Goal: Browse casually

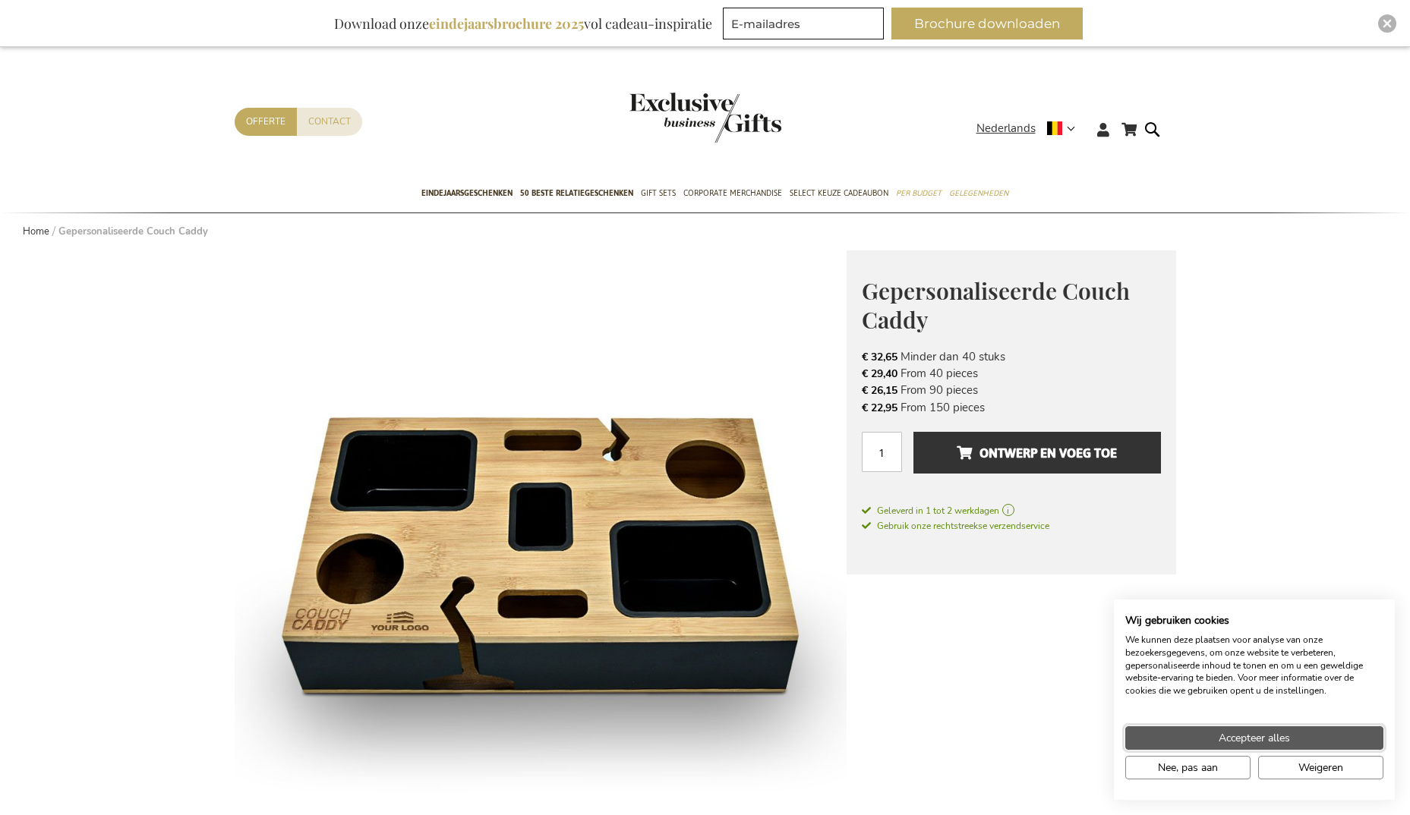
click at [1219, 739] on span "Accepteer alles" at bounding box center [1253, 738] width 71 height 16
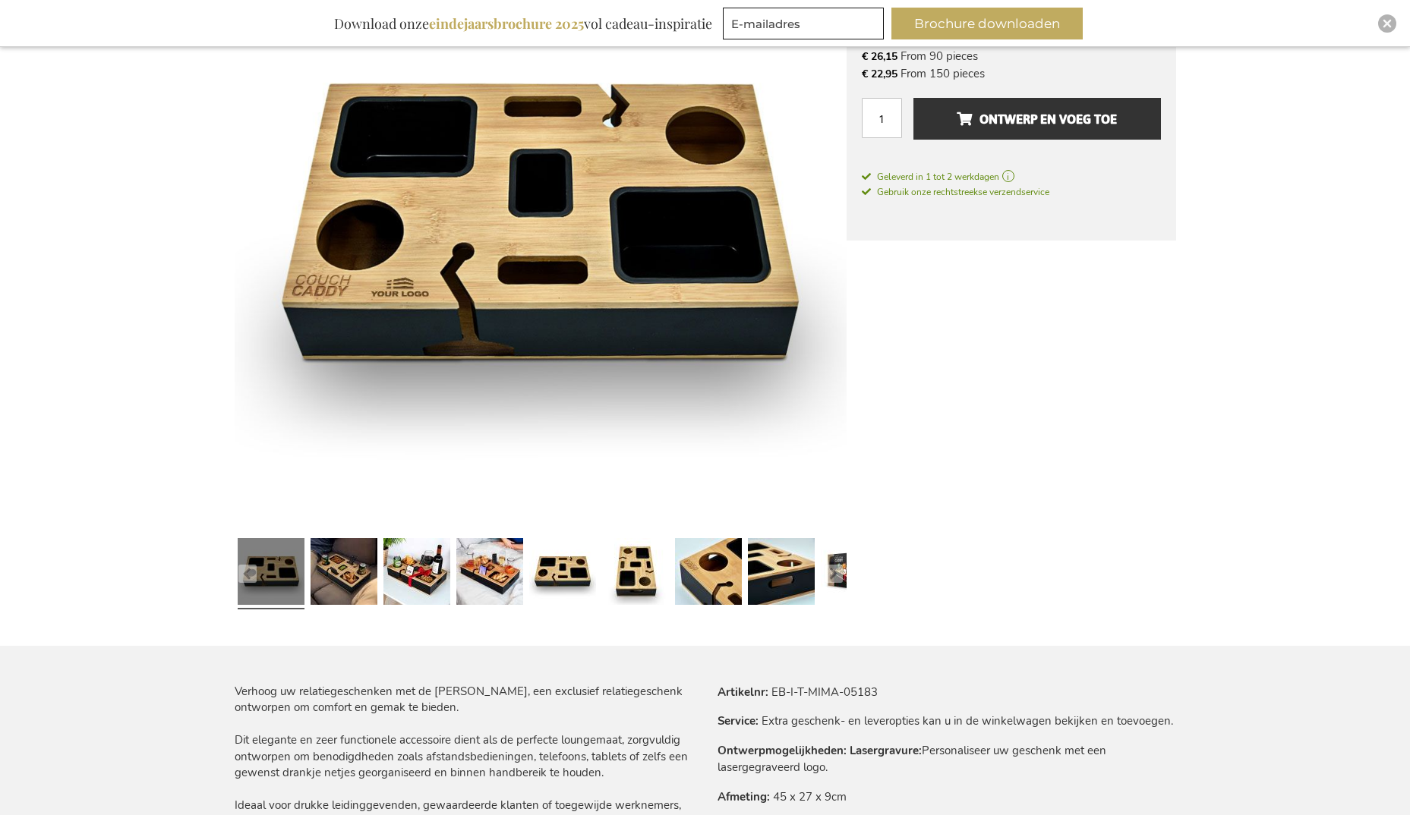
scroll to position [455, 0]
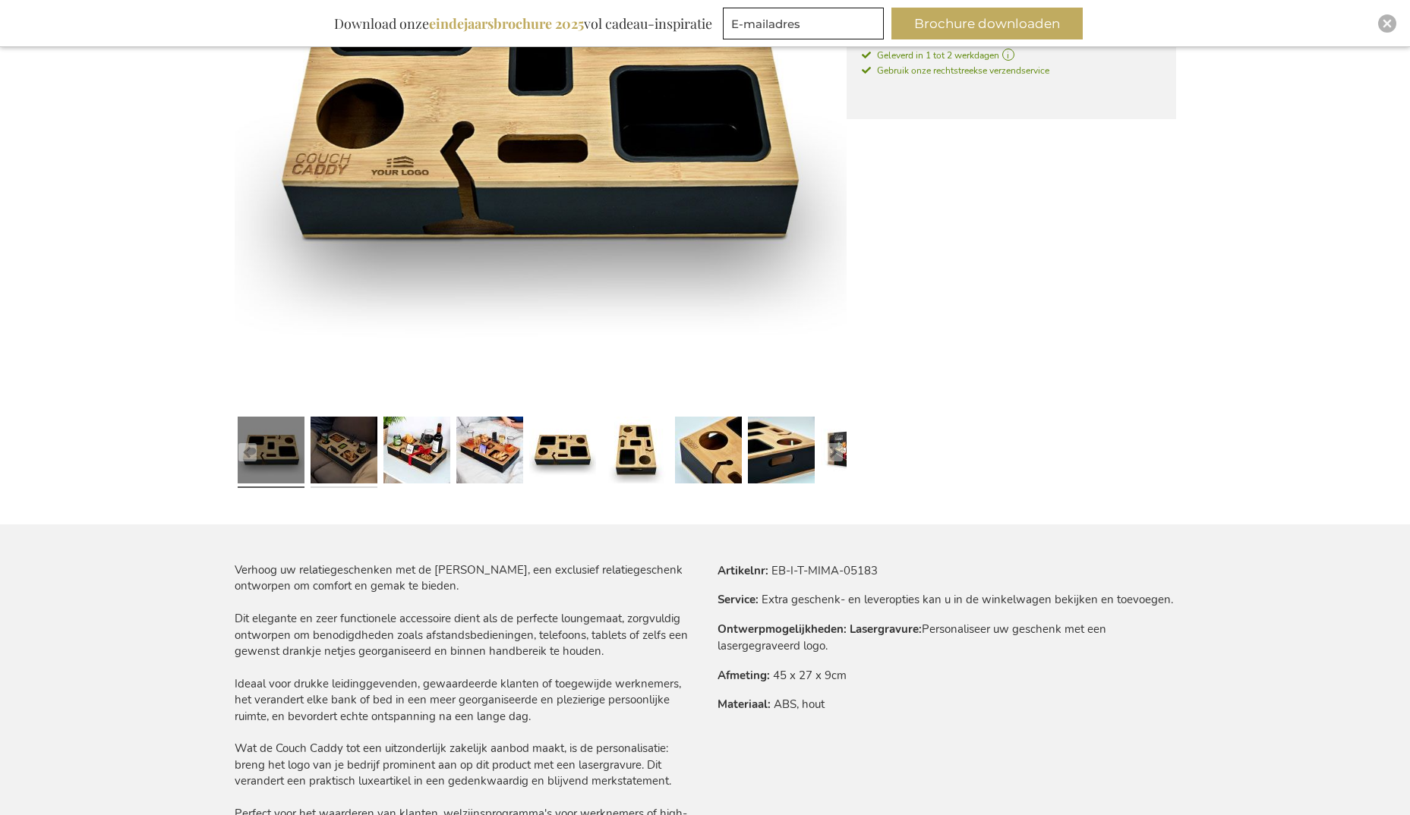
click at [337, 454] on link at bounding box center [343, 453] width 67 height 84
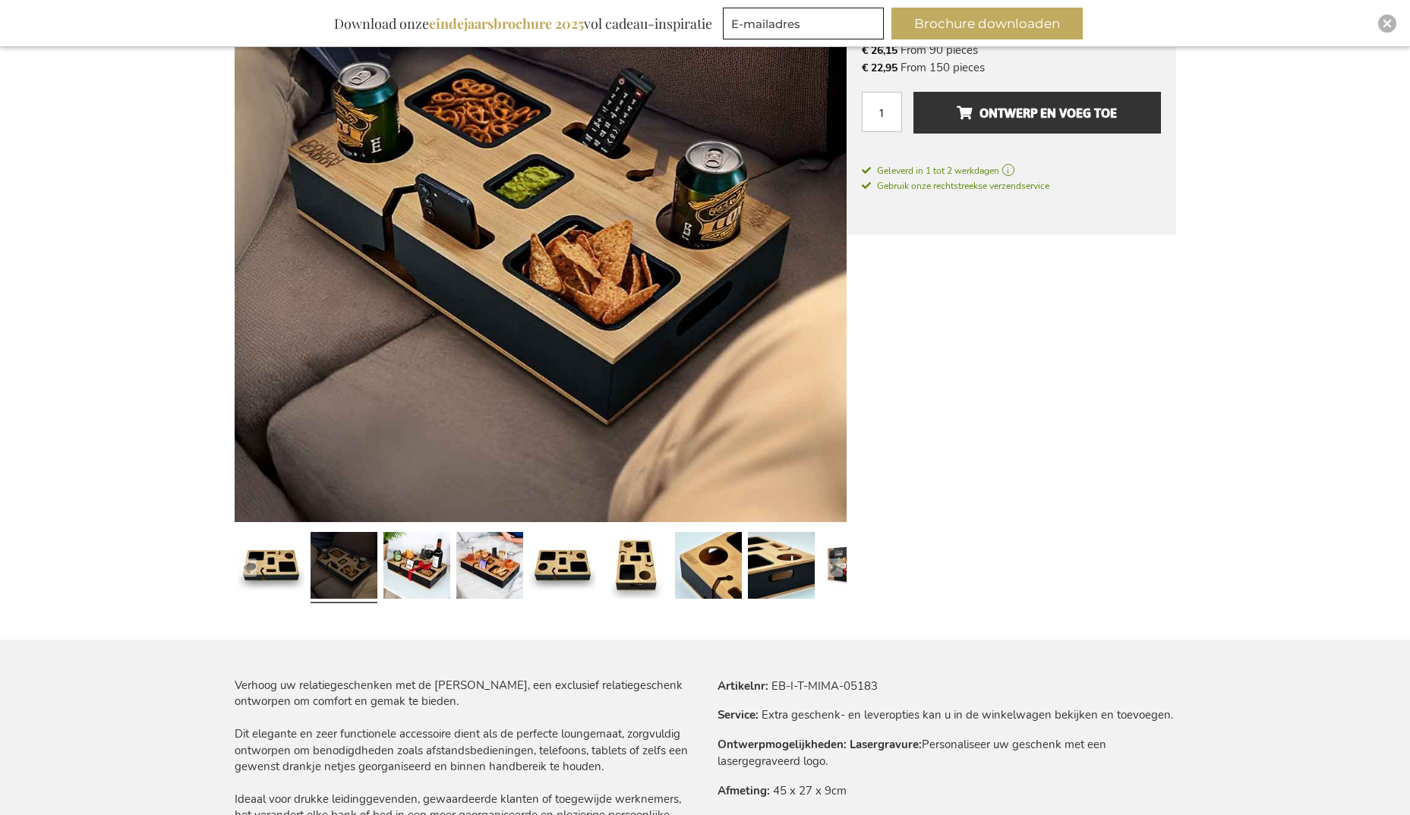
scroll to position [304, 0]
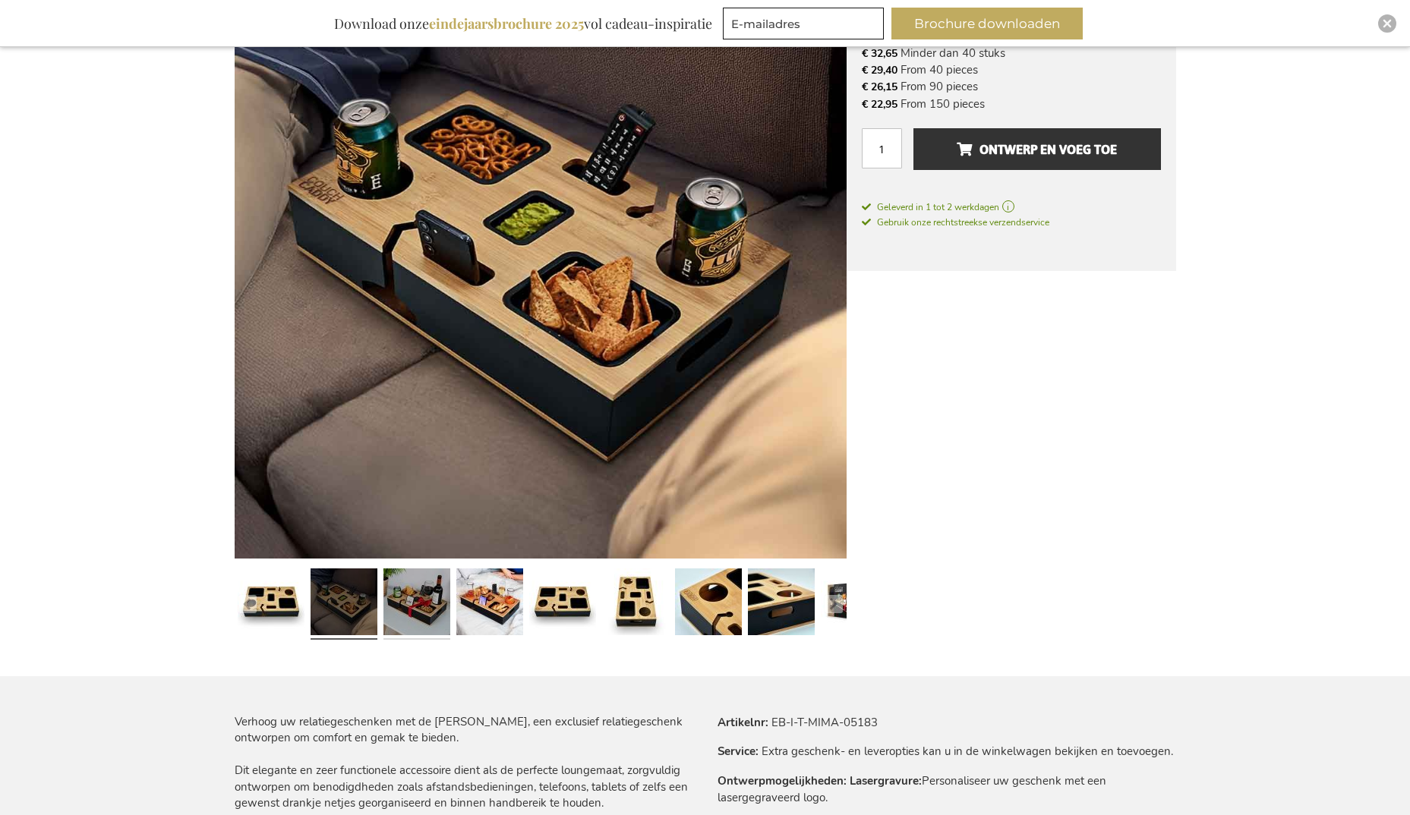
click at [427, 604] on link at bounding box center [416, 605] width 67 height 84
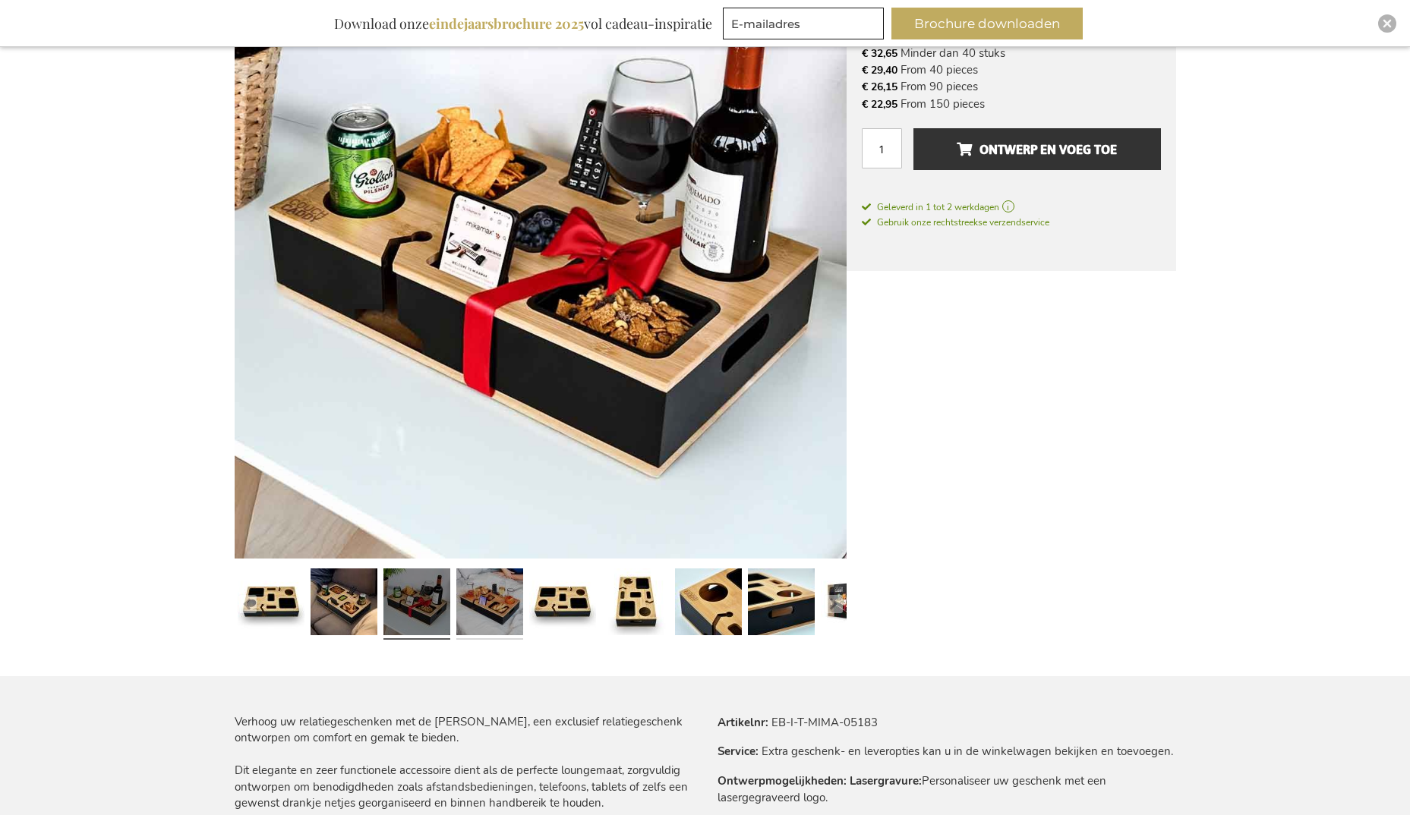
click at [476, 597] on link at bounding box center [489, 605] width 67 height 84
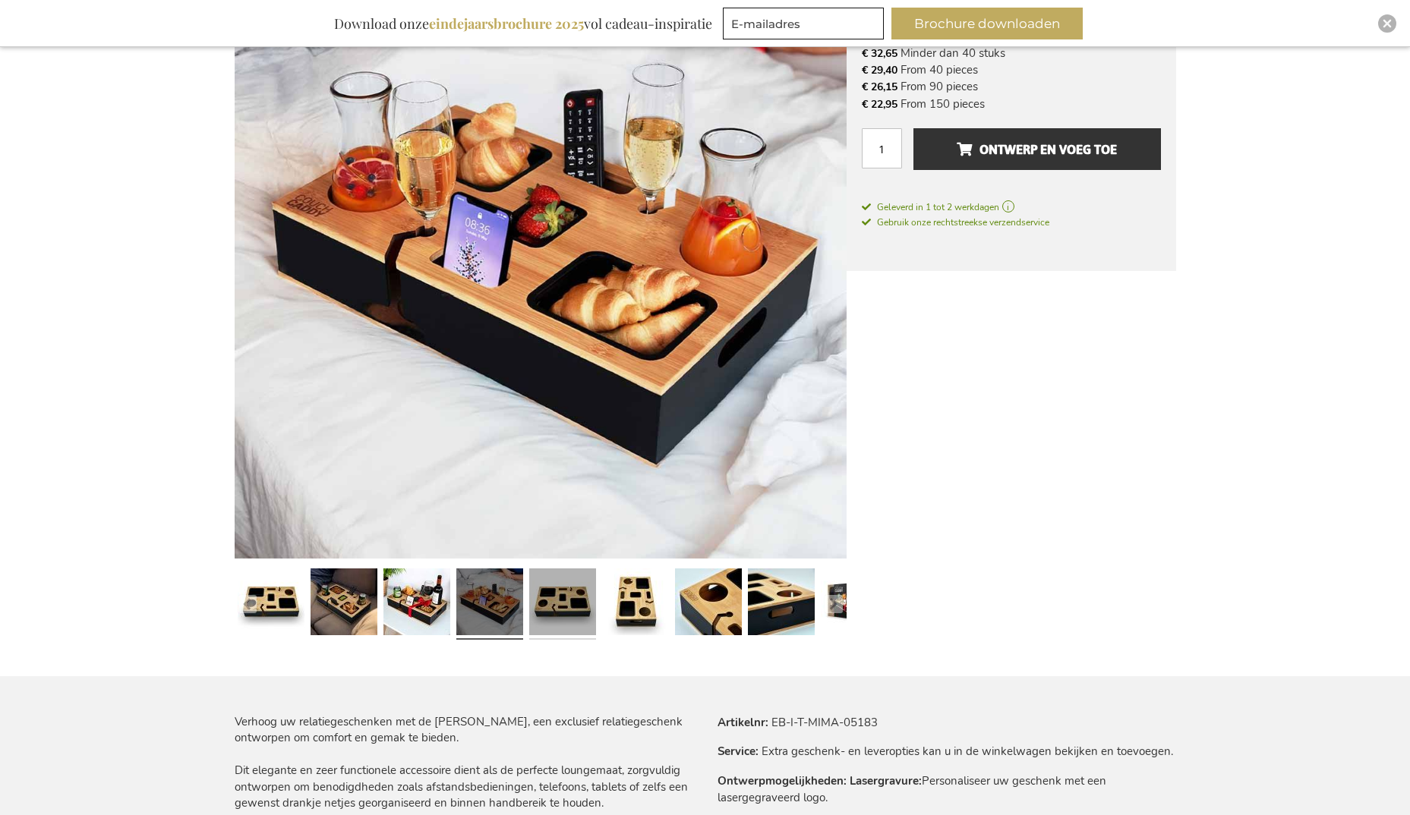
click at [538, 600] on link at bounding box center [562, 605] width 67 height 84
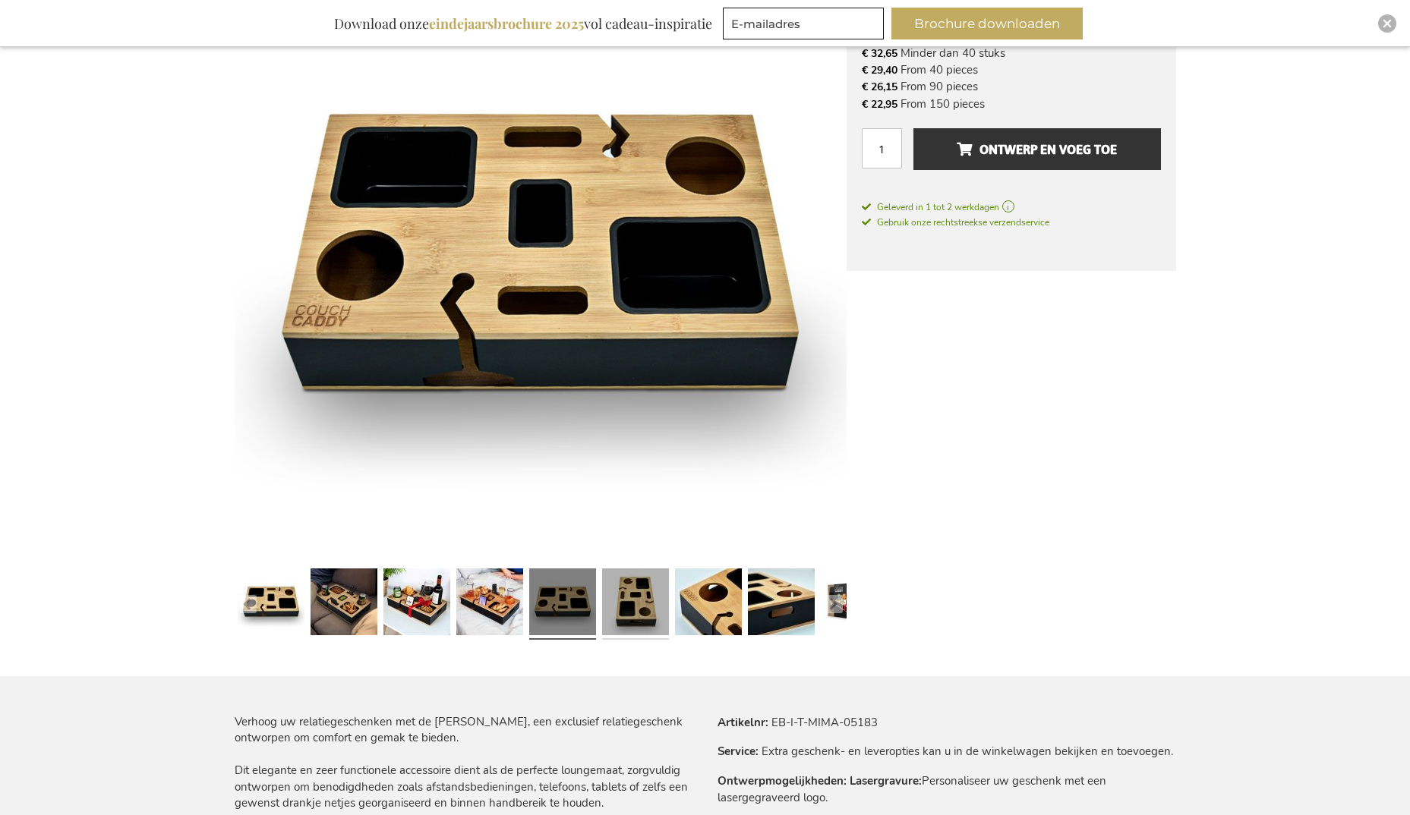
click at [620, 597] on link at bounding box center [635, 605] width 67 height 84
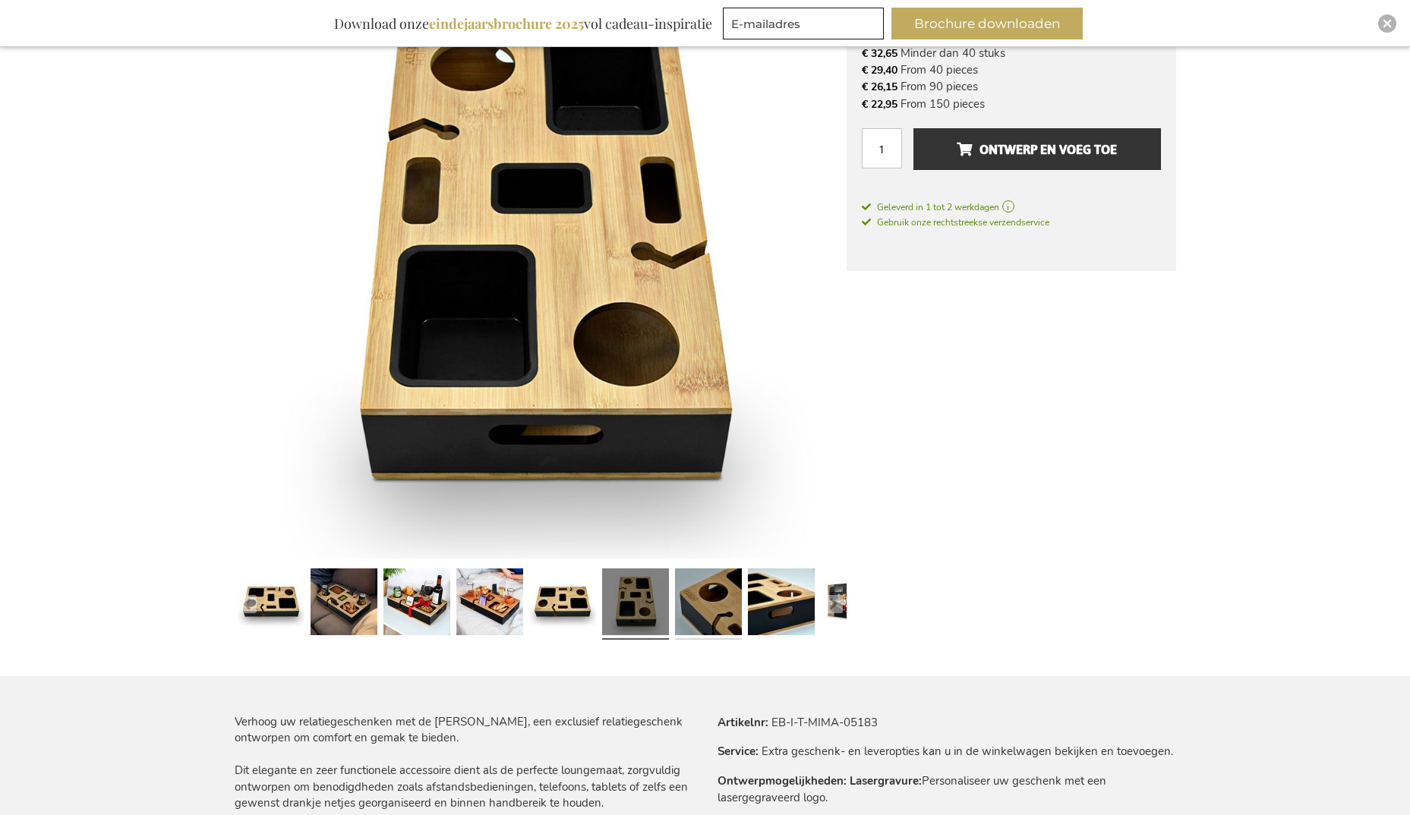
click at [689, 595] on link at bounding box center [708, 605] width 67 height 84
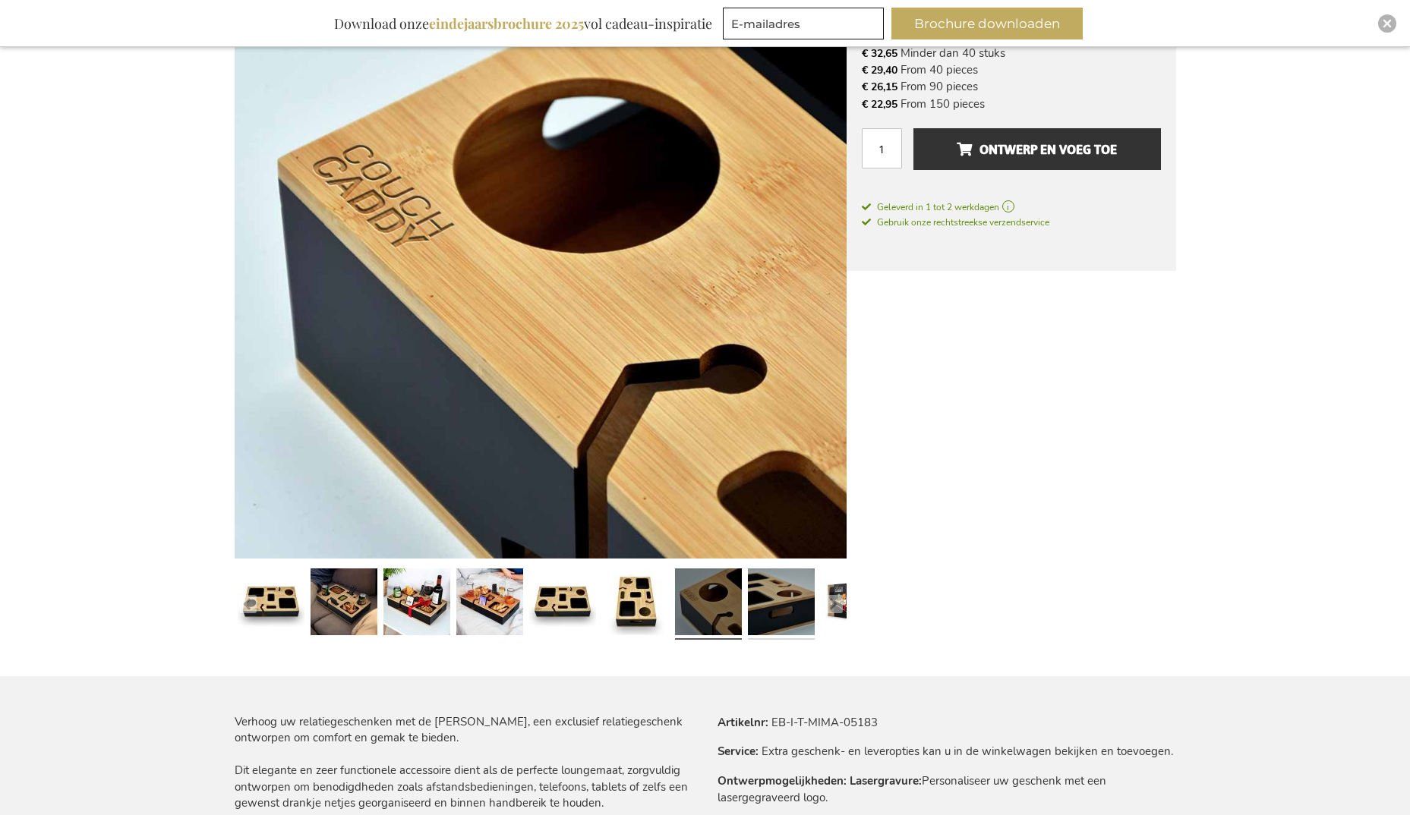
click at [774, 600] on link at bounding box center [781, 605] width 67 height 84
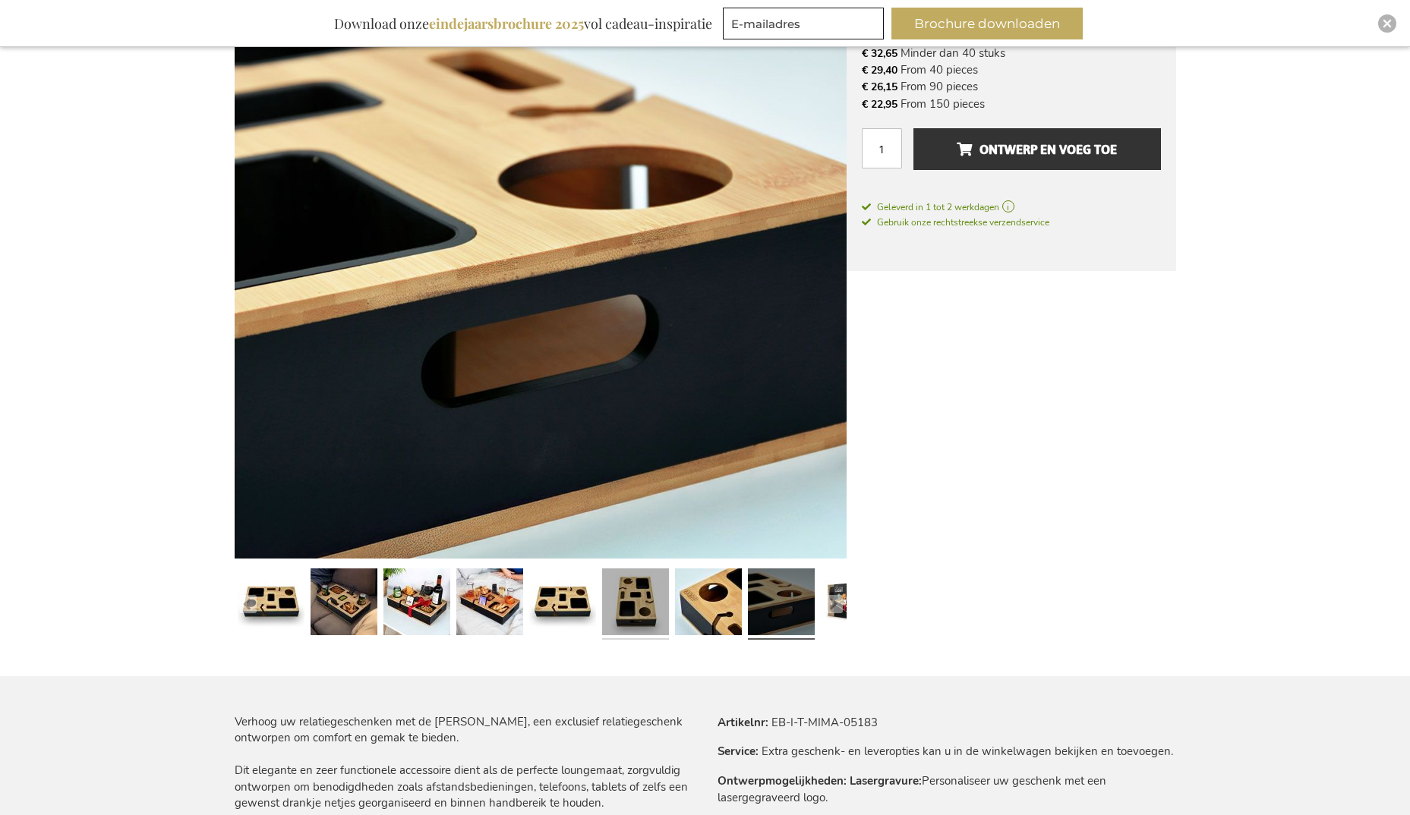
click at [627, 592] on link at bounding box center [635, 605] width 67 height 84
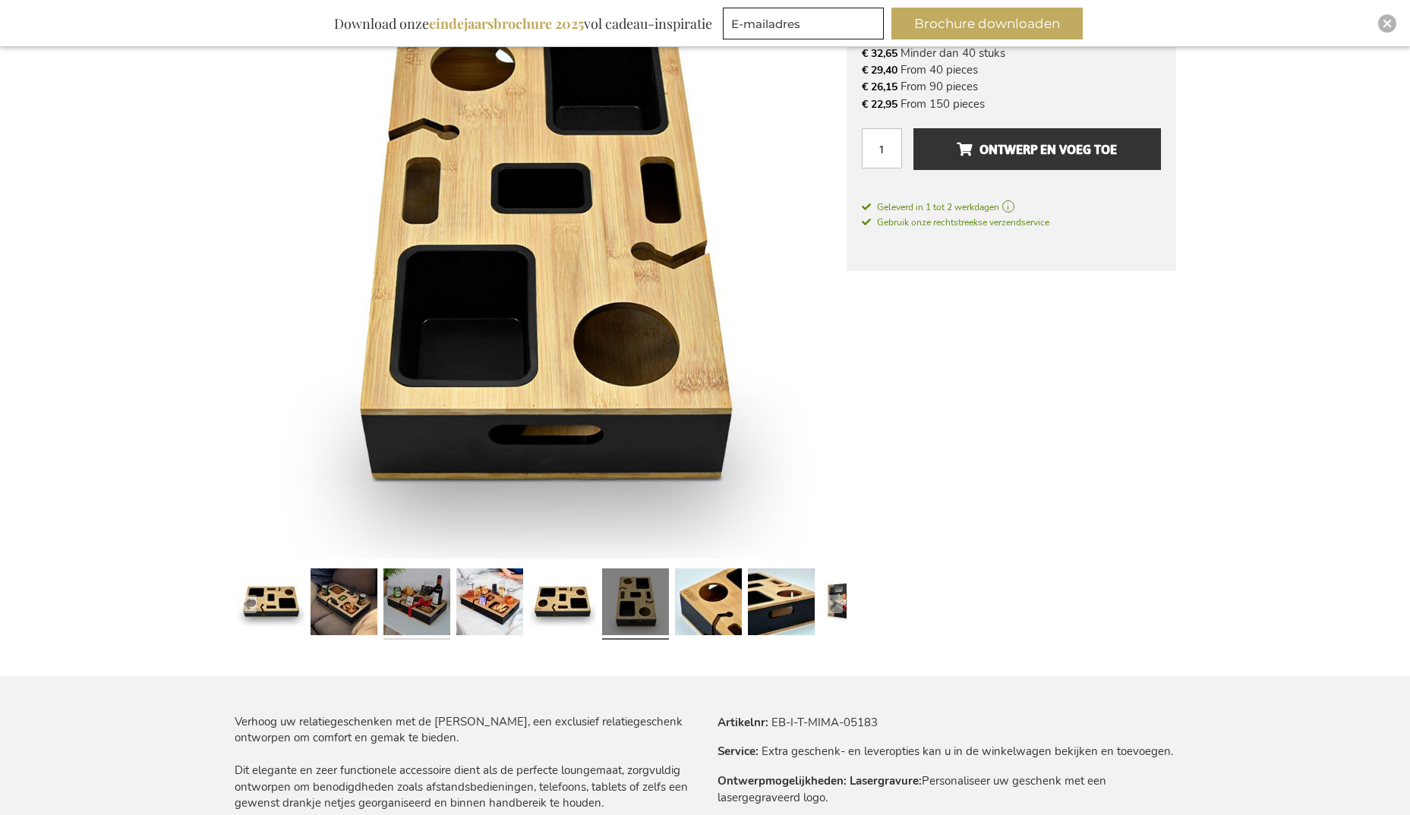
click at [446, 600] on link at bounding box center [416, 605] width 67 height 84
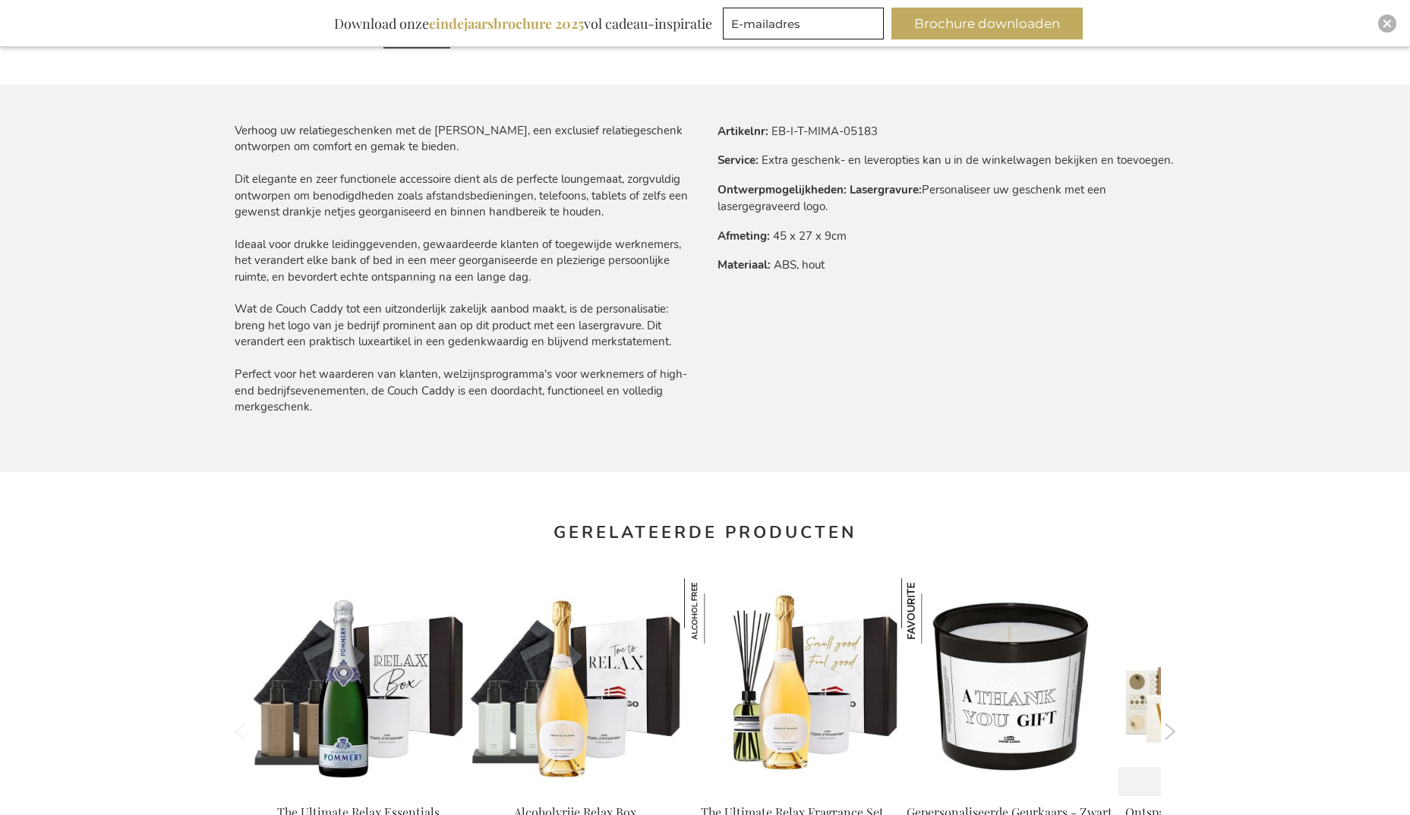
scroll to position [1215, 0]
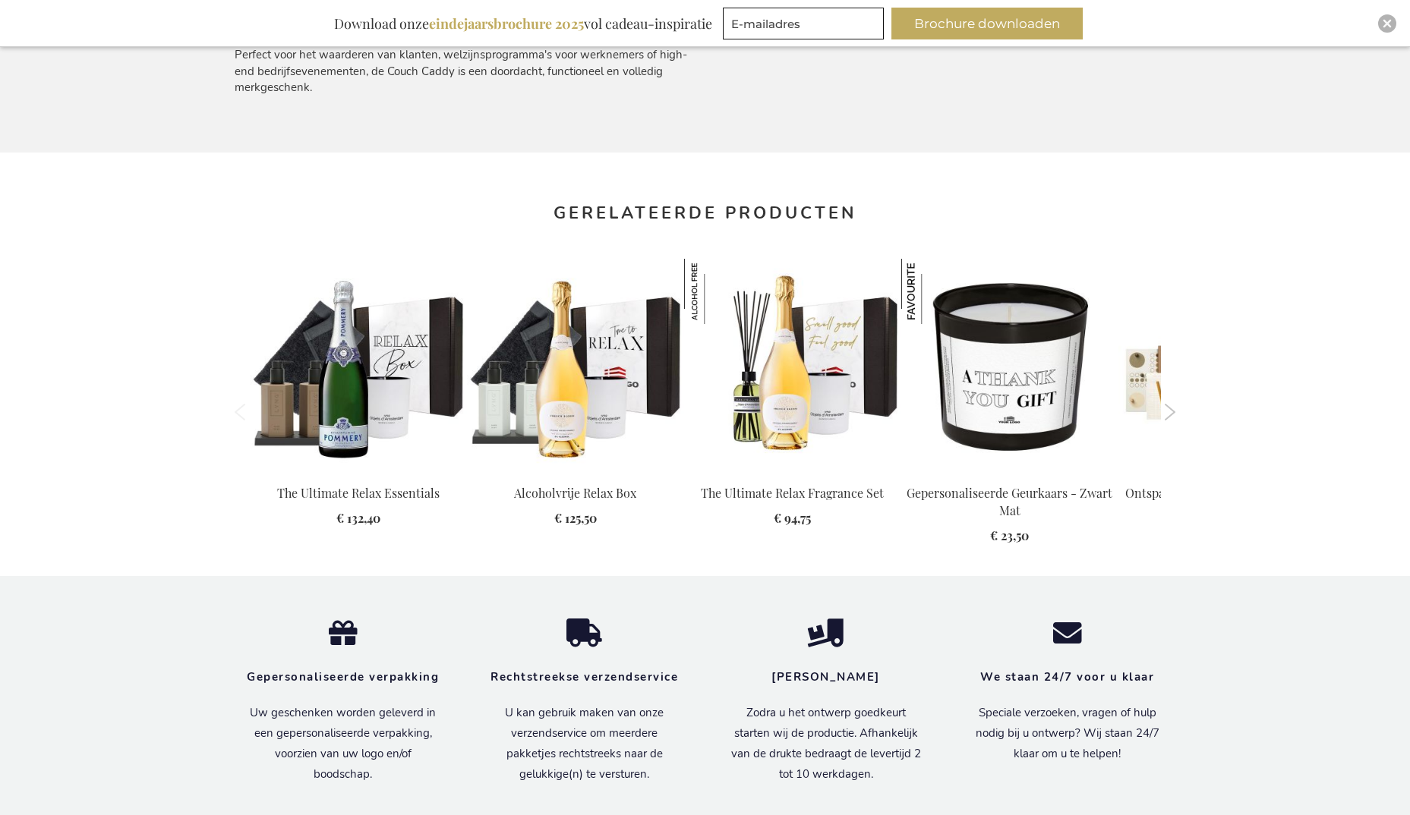
drag, startPoint x: 11, startPoint y: 0, endPoint x: 79, endPoint y: 290, distance: 297.8
click at [79, 290] on div "Winkelwagen Winkelwagen Sluiten U heeft geen product(en) in uw winkelwagen. Ga …" at bounding box center [705, 32] width 1410 height 2400
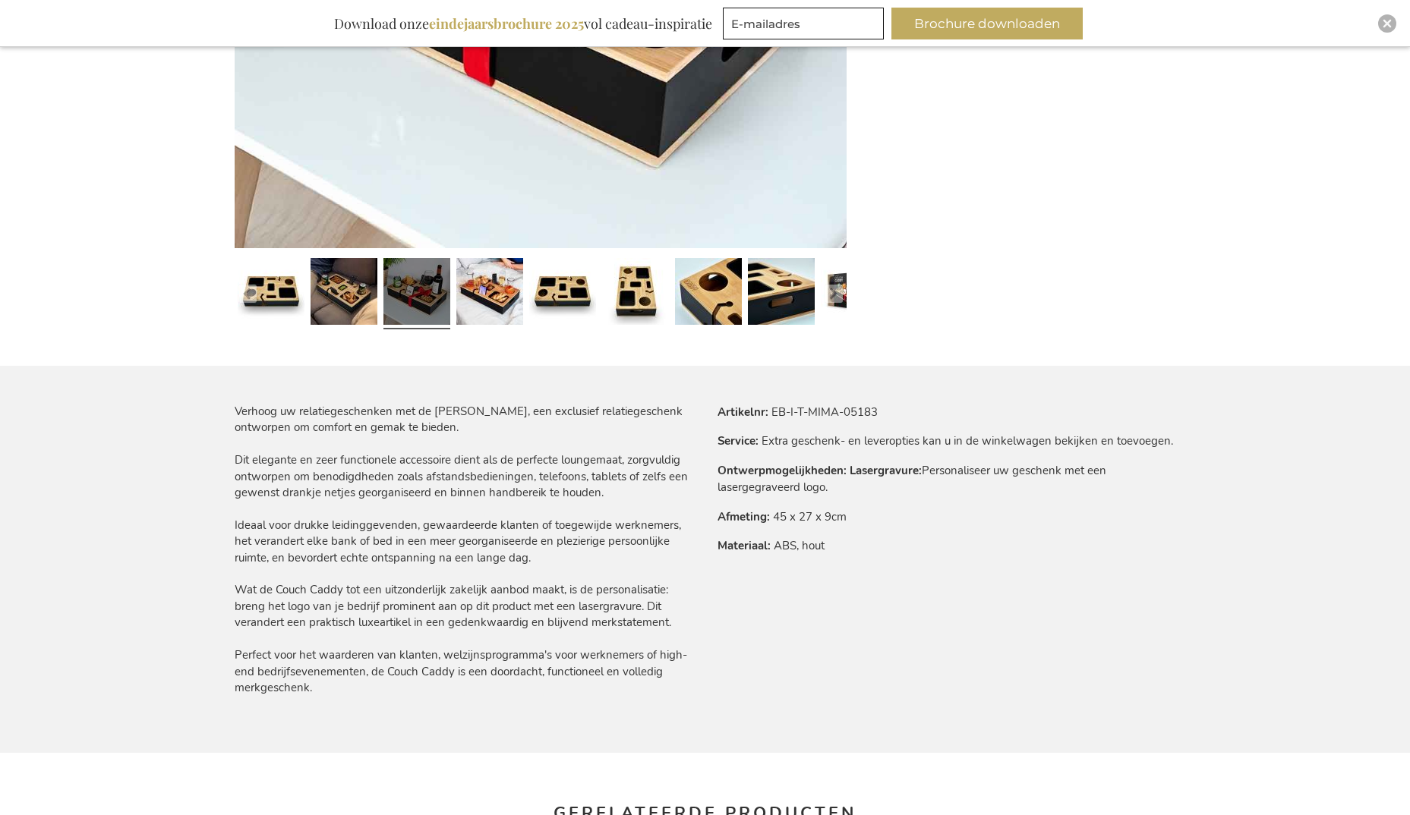
scroll to position [531, 0]
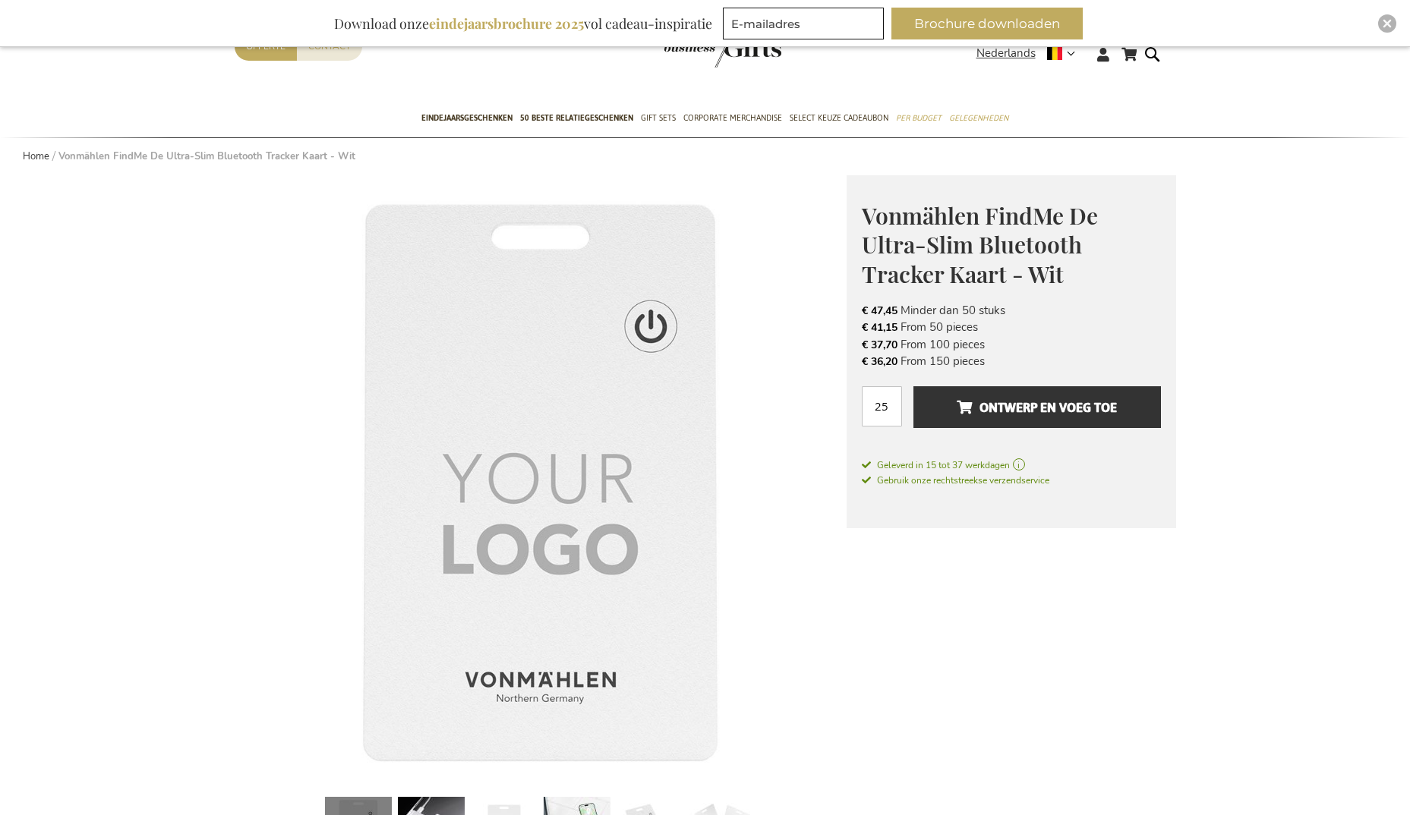
scroll to position [76, 0]
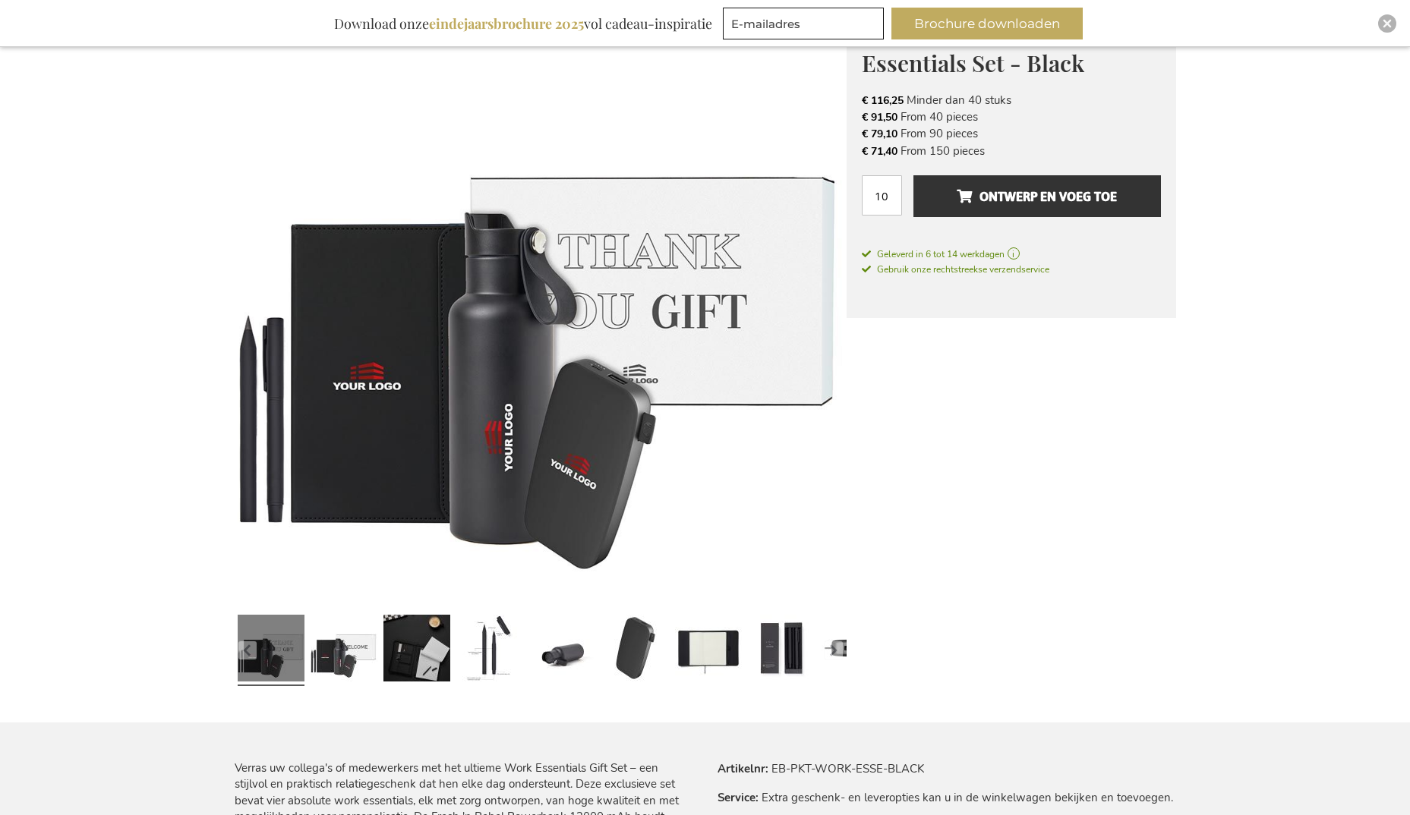
scroll to position [304, 0]
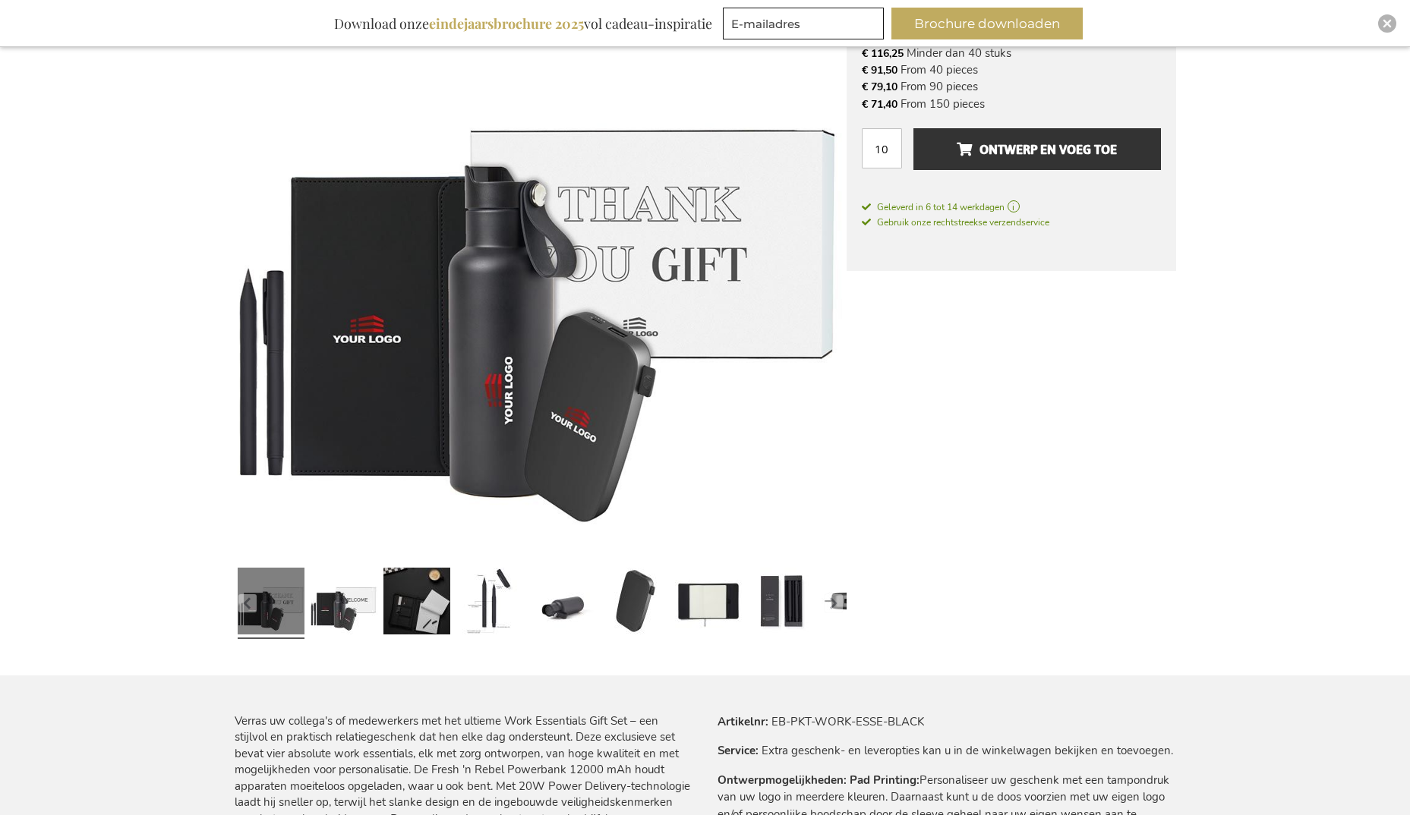
click at [292, 594] on link at bounding box center [271, 604] width 67 height 84
click at [366, 606] on link at bounding box center [343, 604] width 67 height 84
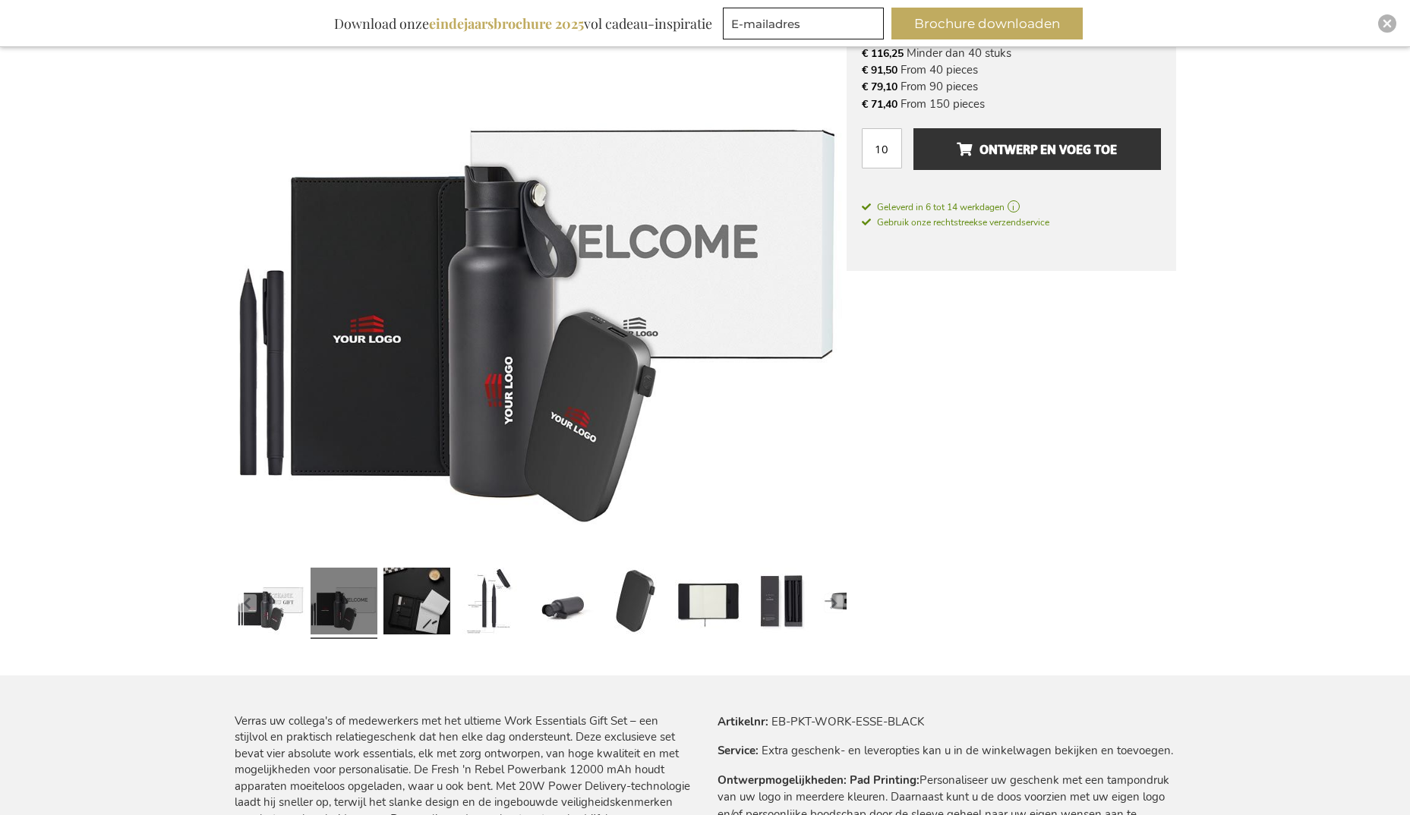
click at [358, 604] on link at bounding box center [343, 604] width 67 height 84
click at [288, 601] on link at bounding box center [271, 604] width 67 height 84
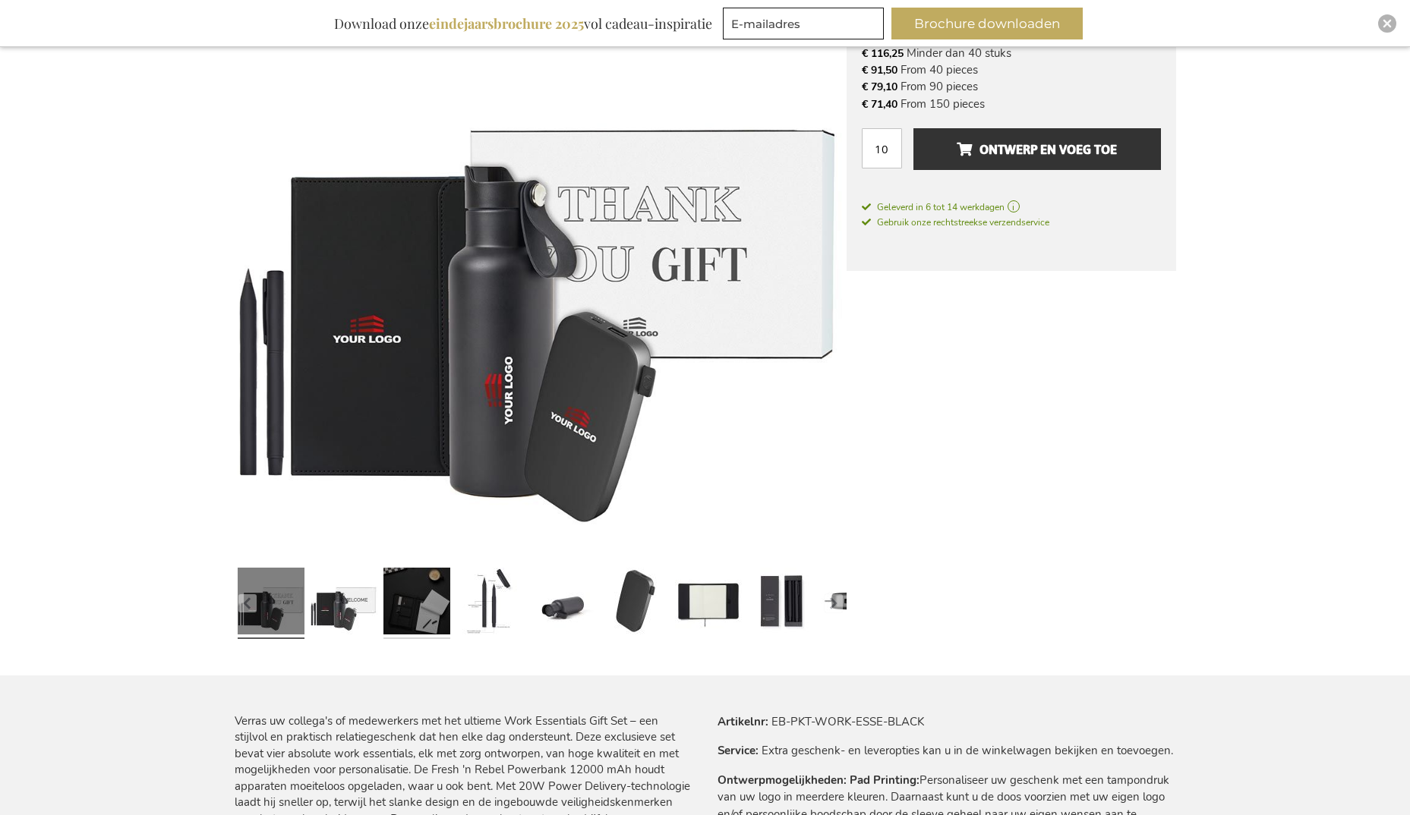
click at [436, 607] on link at bounding box center [416, 604] width 67 height 84
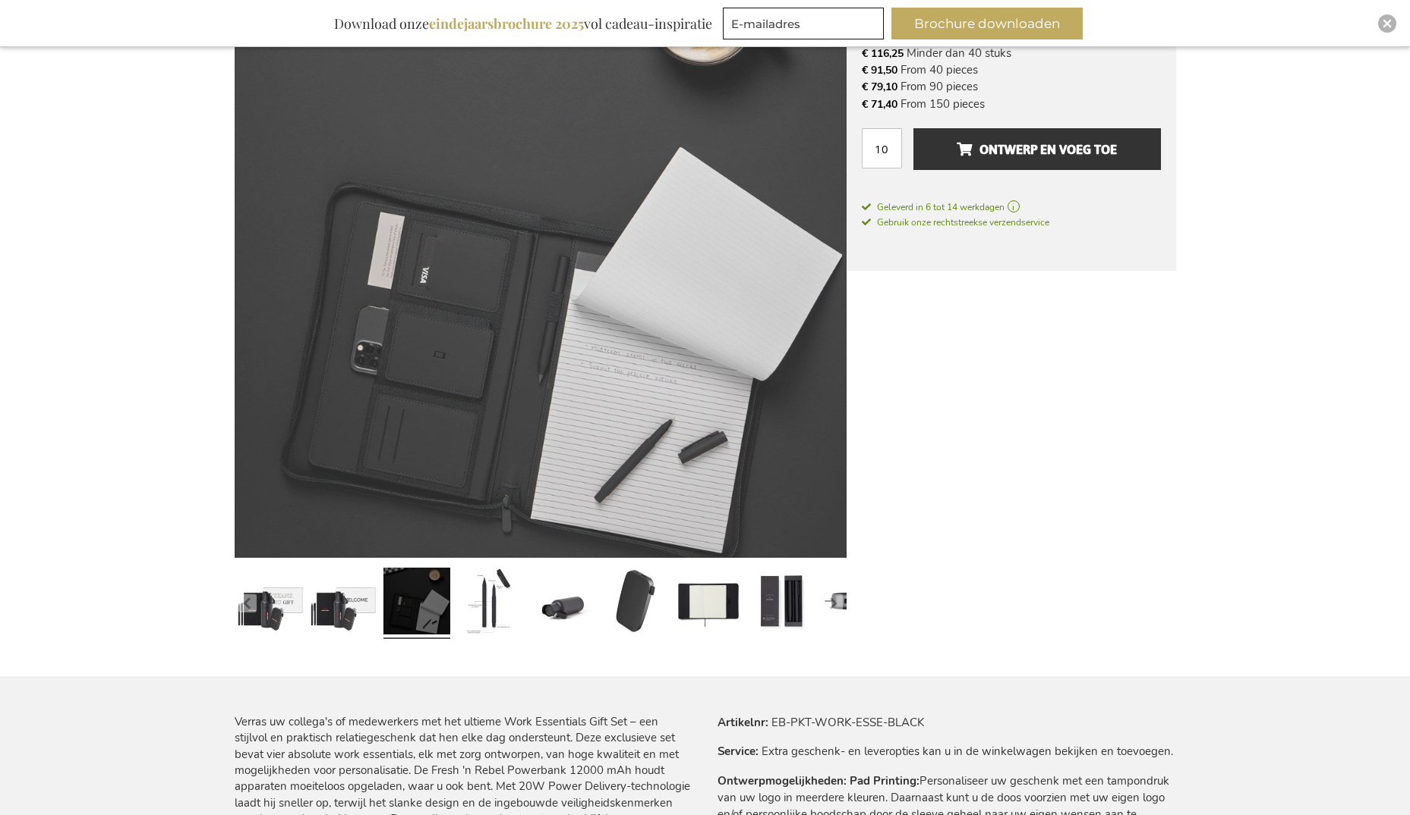
scroll to position [304, 0]
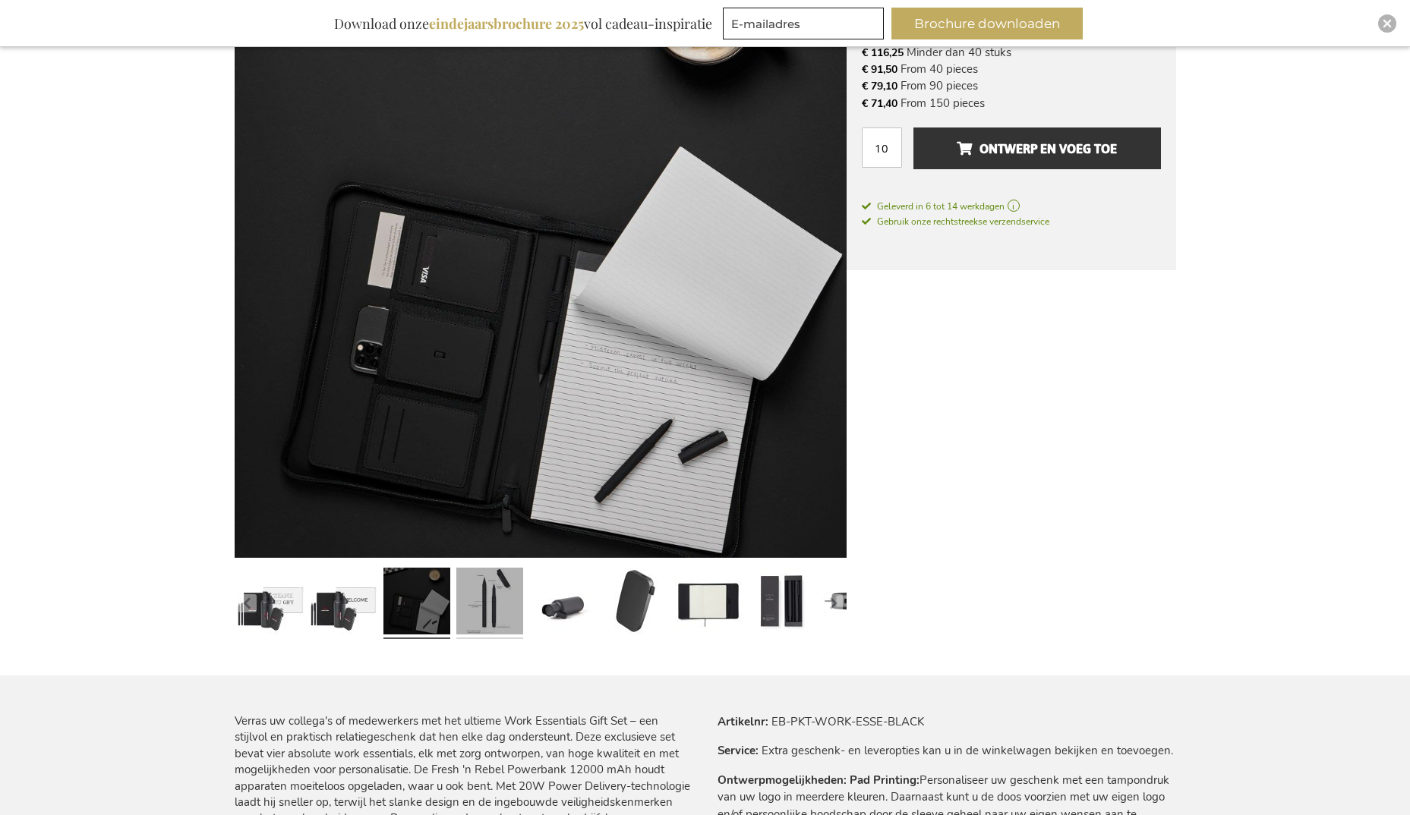
click at [485, 594] on link at bounding box center [489, 604] width 67 height 84
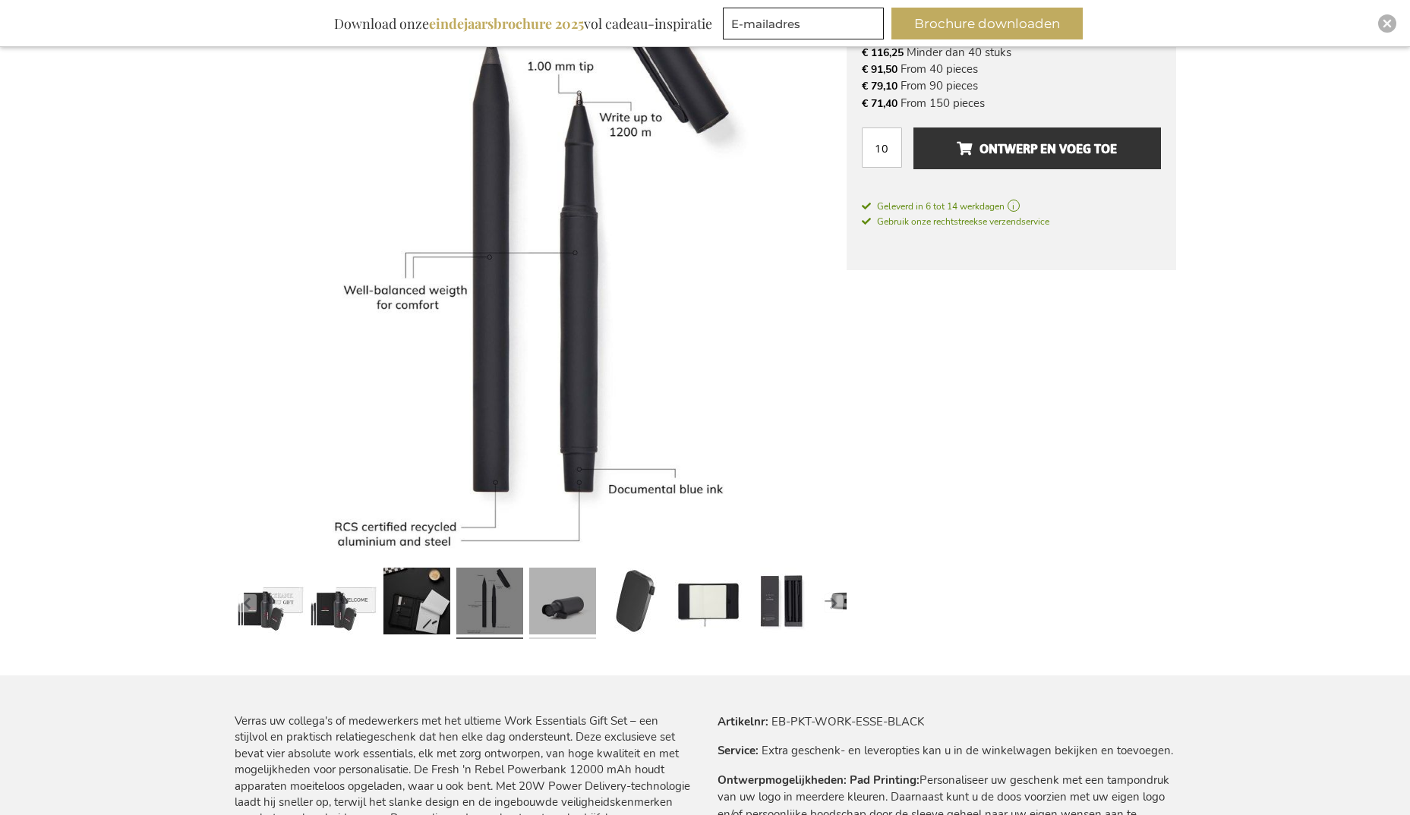
click at [551, 594] on link at bounding box center [562, 604] width 67 height 84
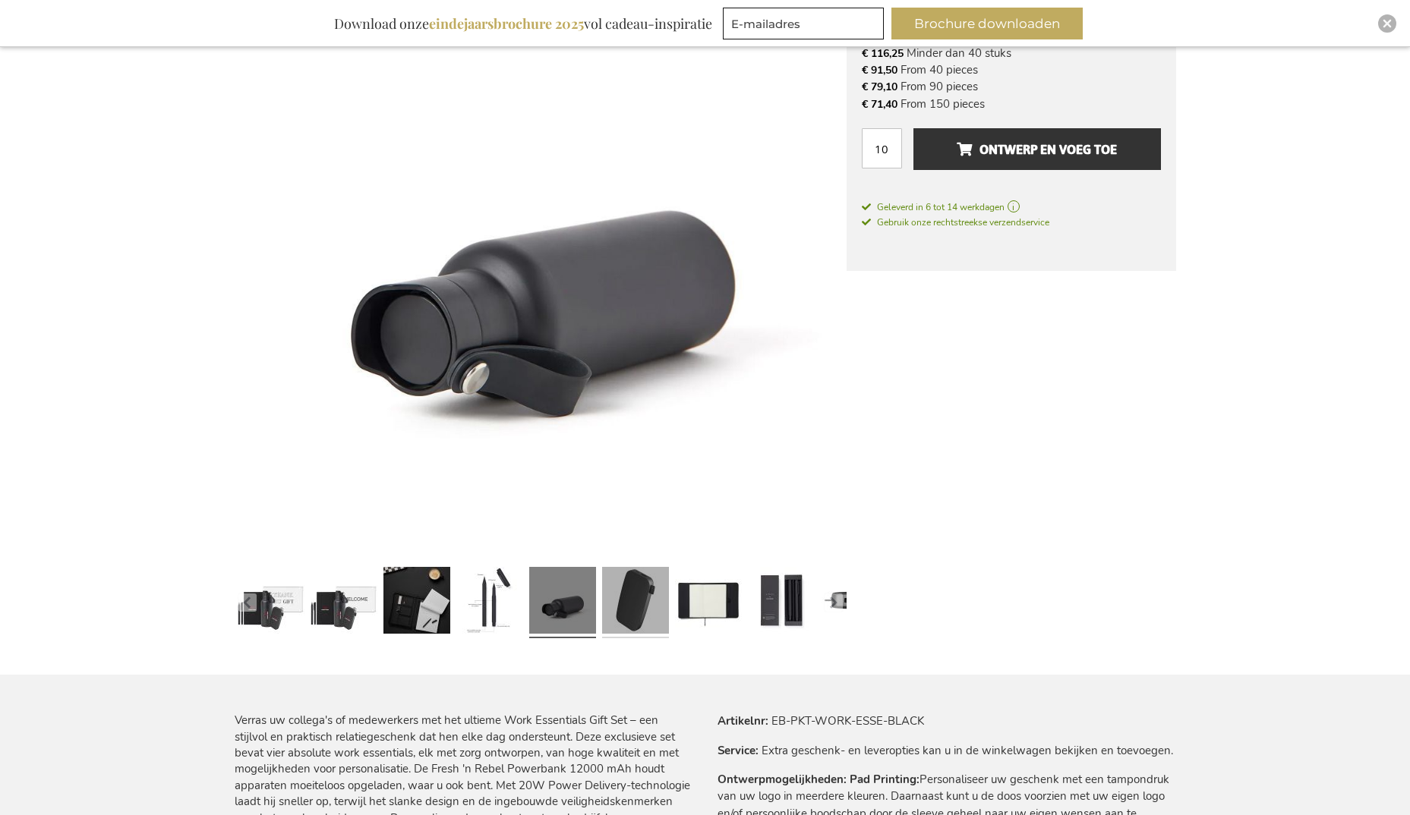
click at [621, 594] on link at bounding box center [635, 603] width 67 height 84
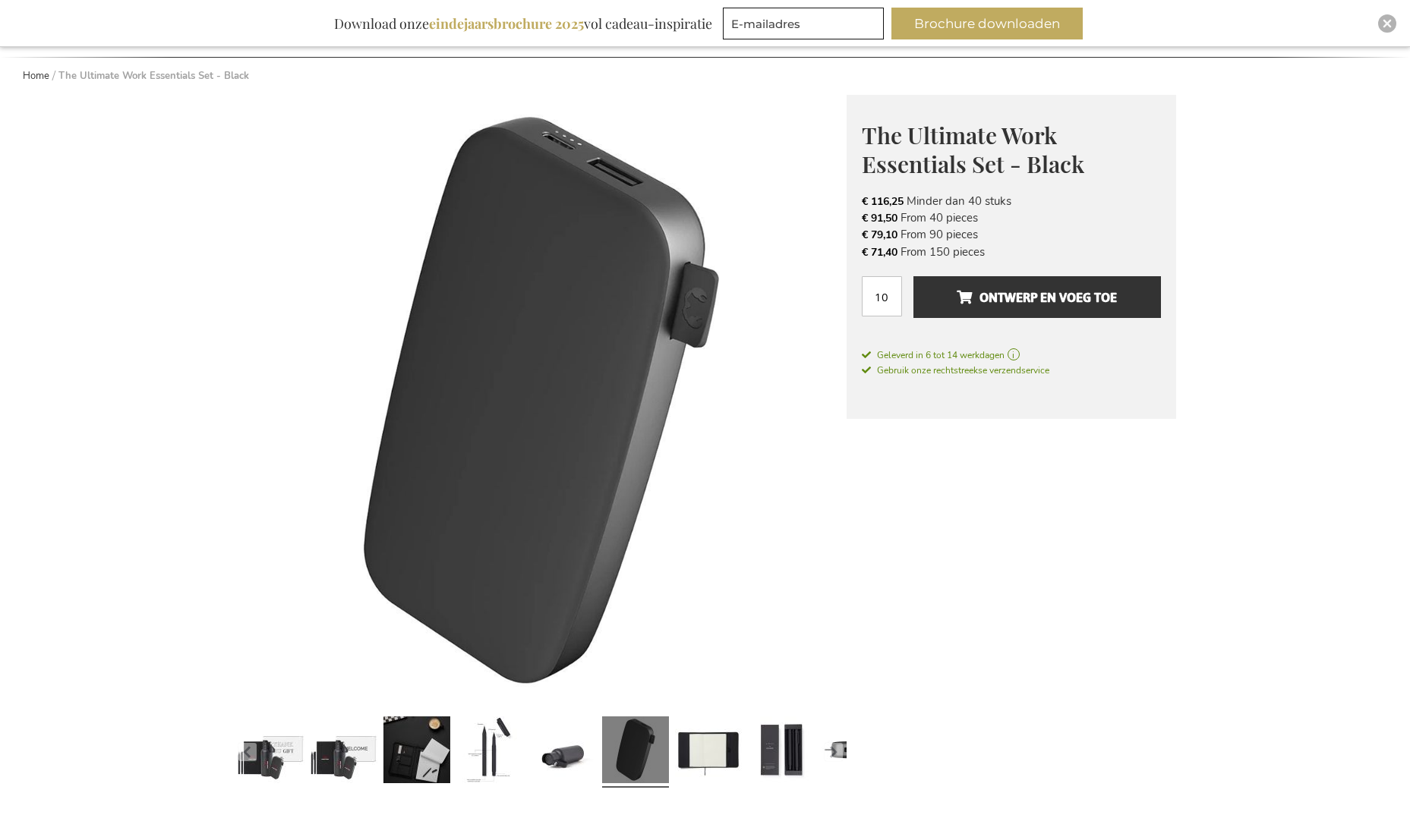
scroll to position [0, 0]
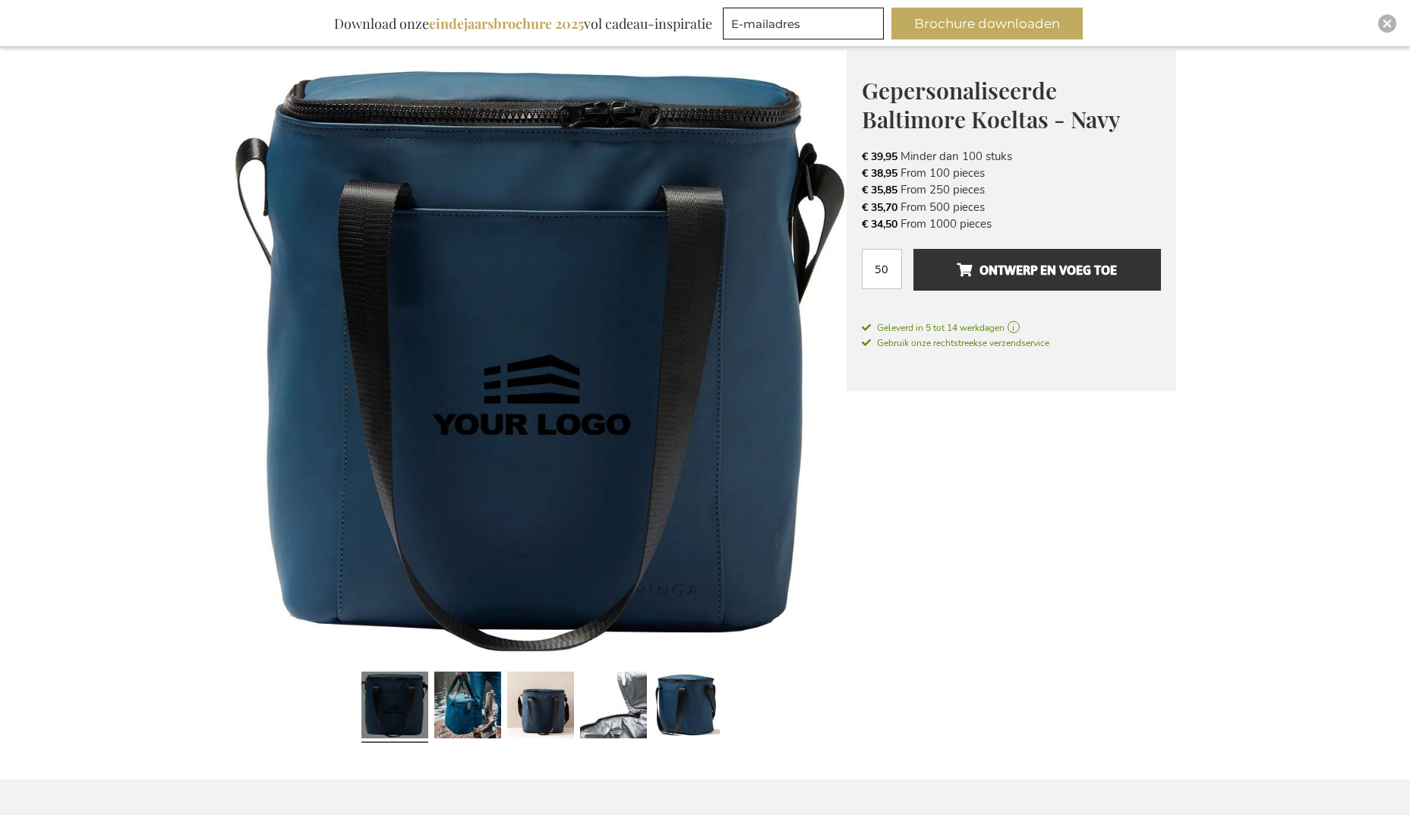
scroll to position [304, 0]
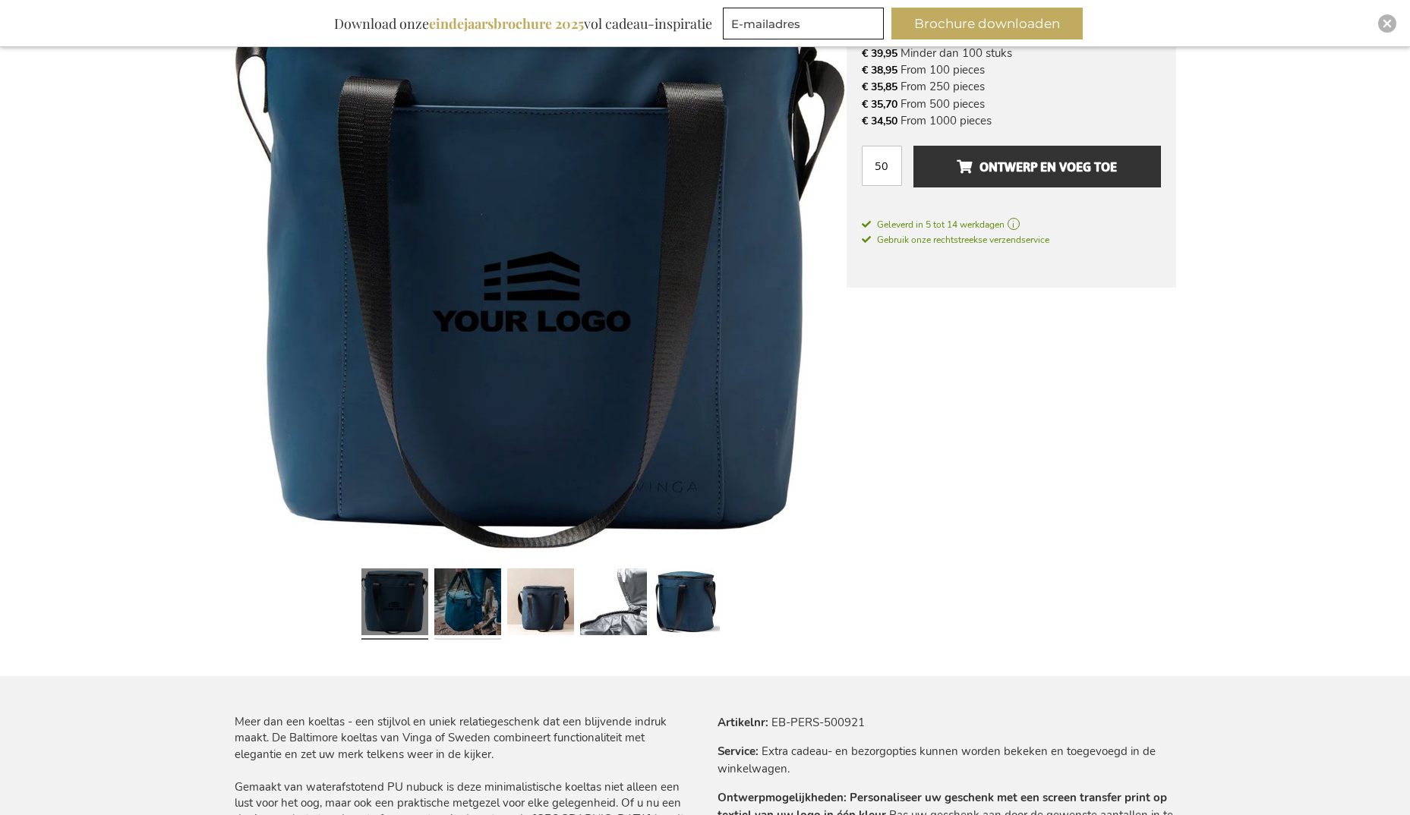
click at [483, 605] on link at bounding box center [467, 605] width 67 height 84
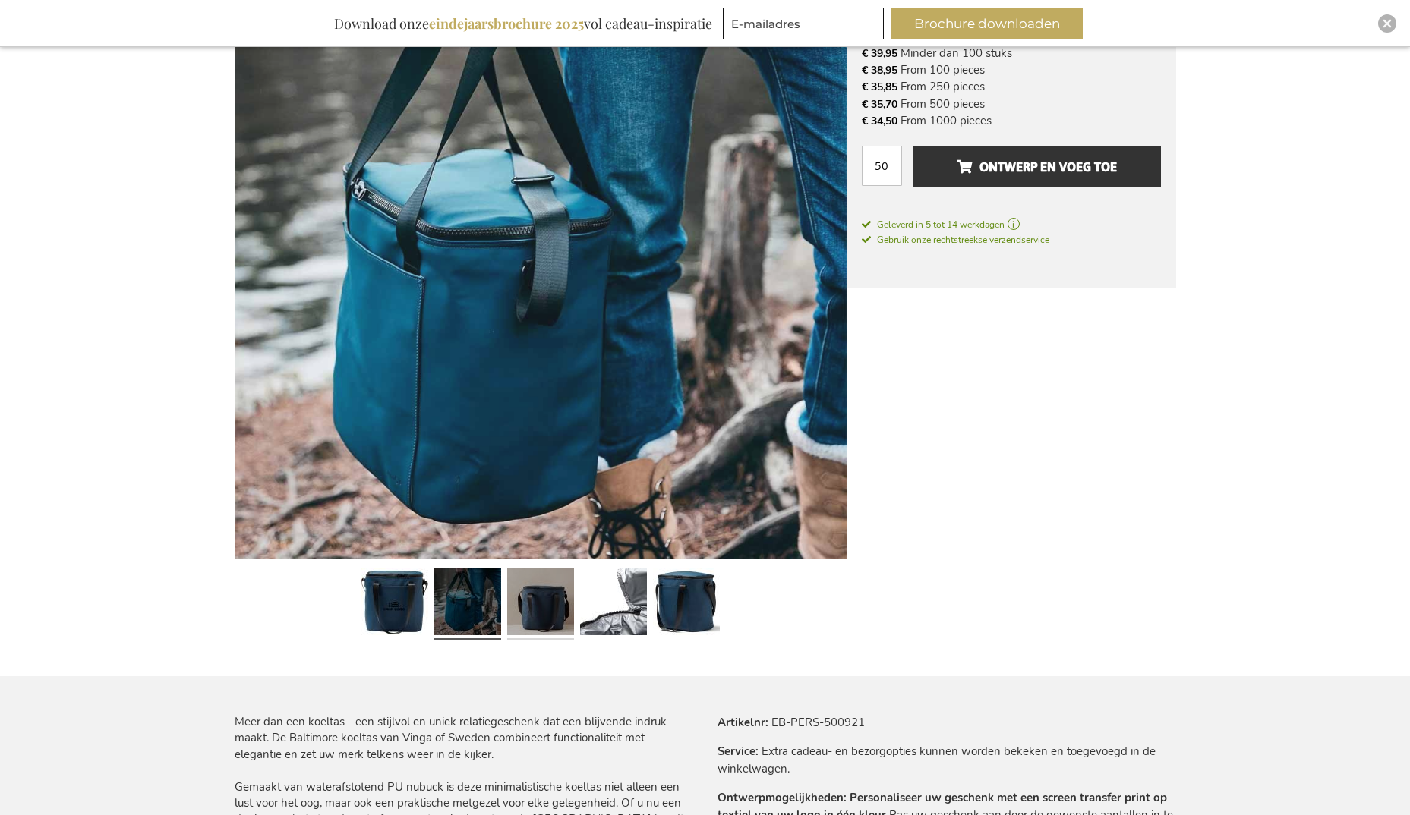
drag, startPoint x: 526, startPoint y: 607, endPoint x: 534, endPoint y: 607, distance: 8.4
click at [529, 607] on link at bounding box center [540, 605] width 67 height 84
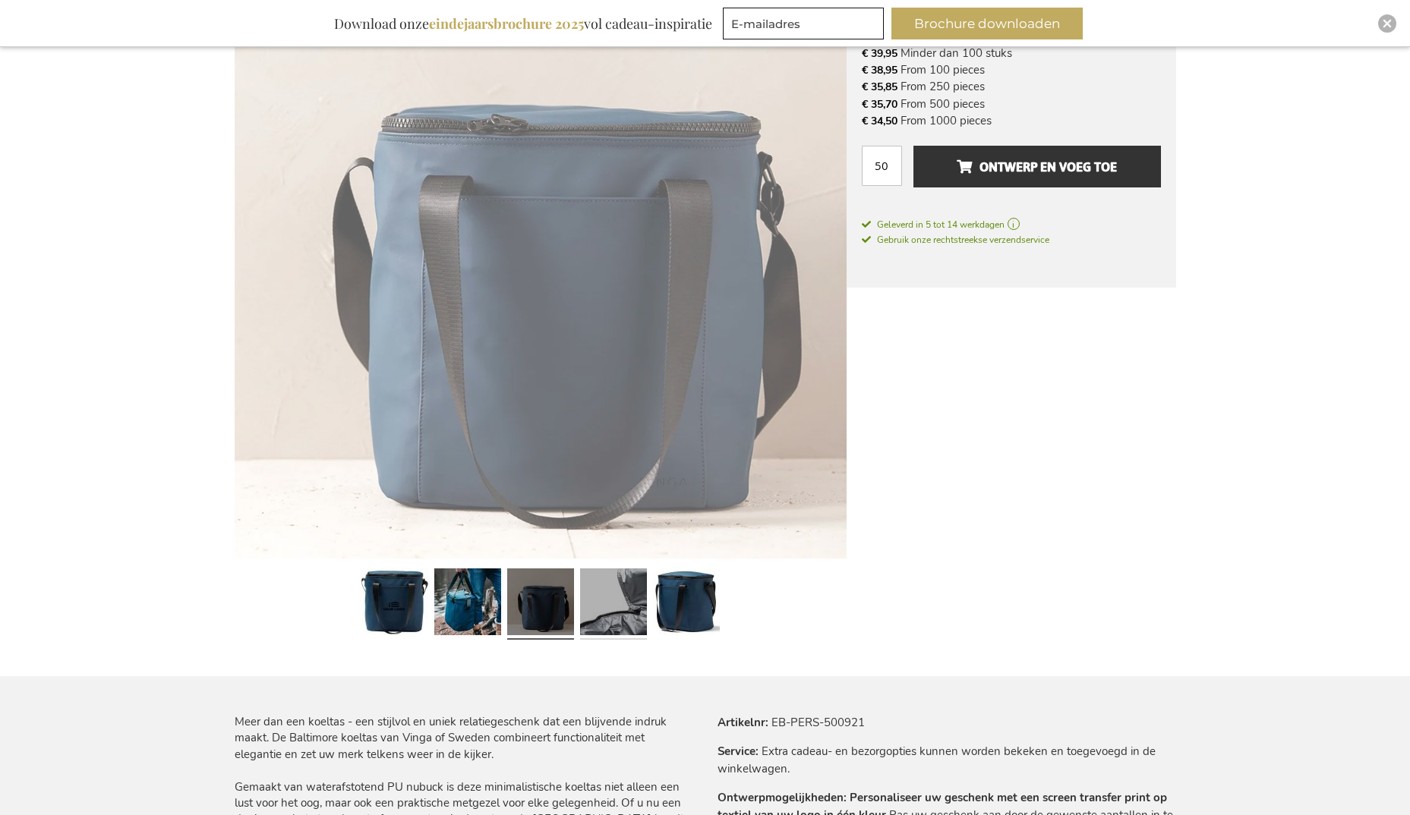
click at [588, 604] on link at bounding box center [613, 605] width 67 height 84
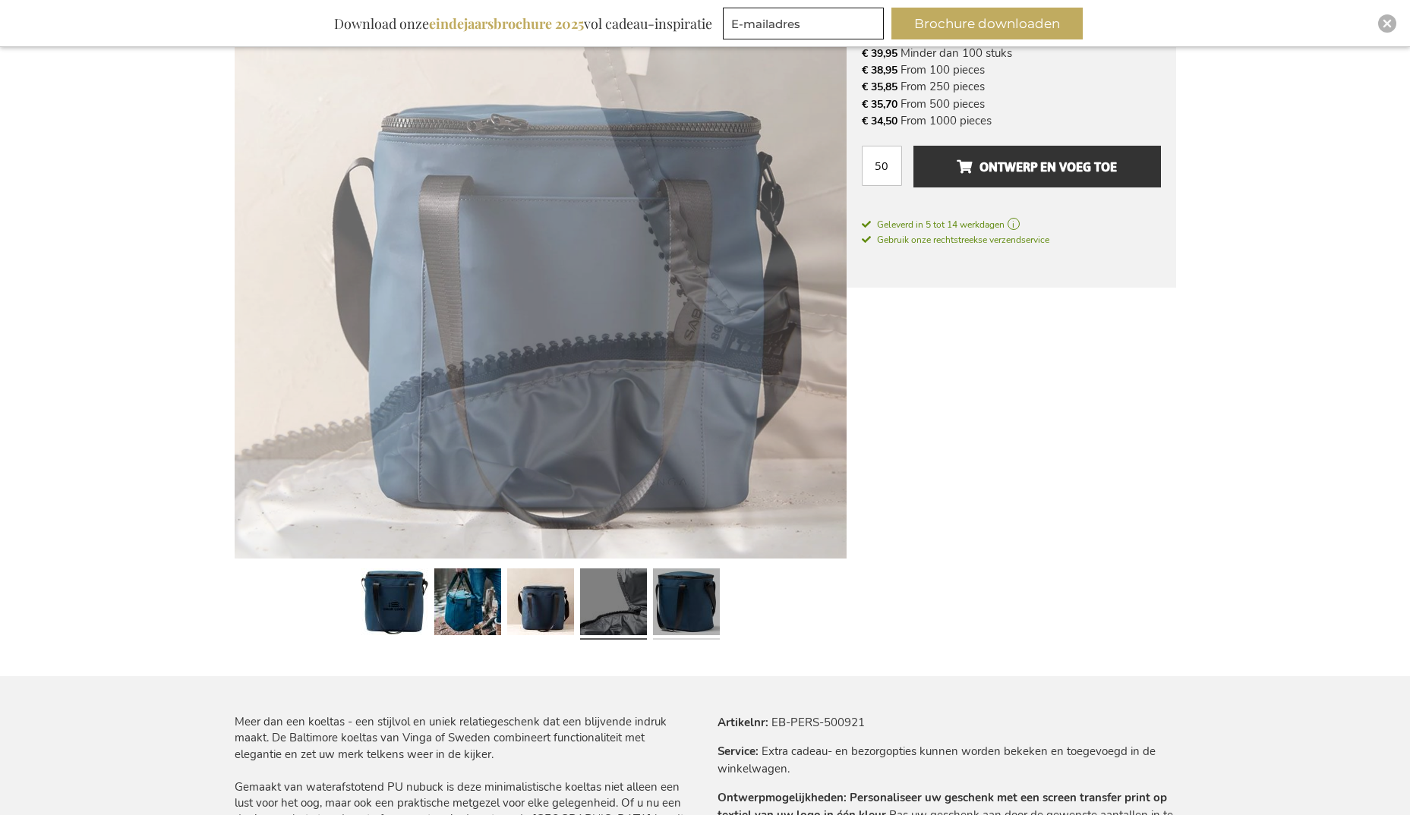
click at [679, 601] on link at bounding box center [686, 605] width 67 height 84
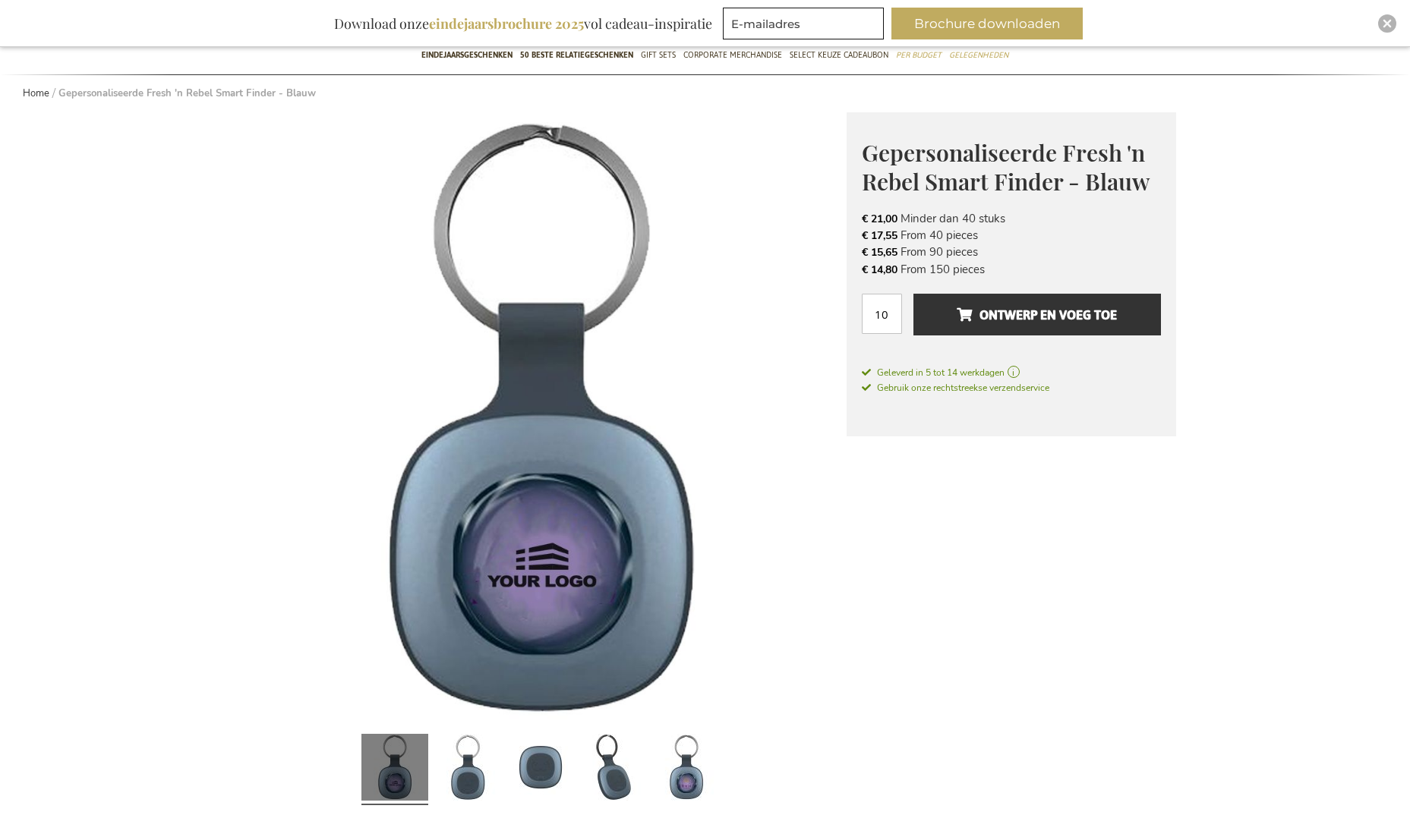
scroll to position [152, 0]
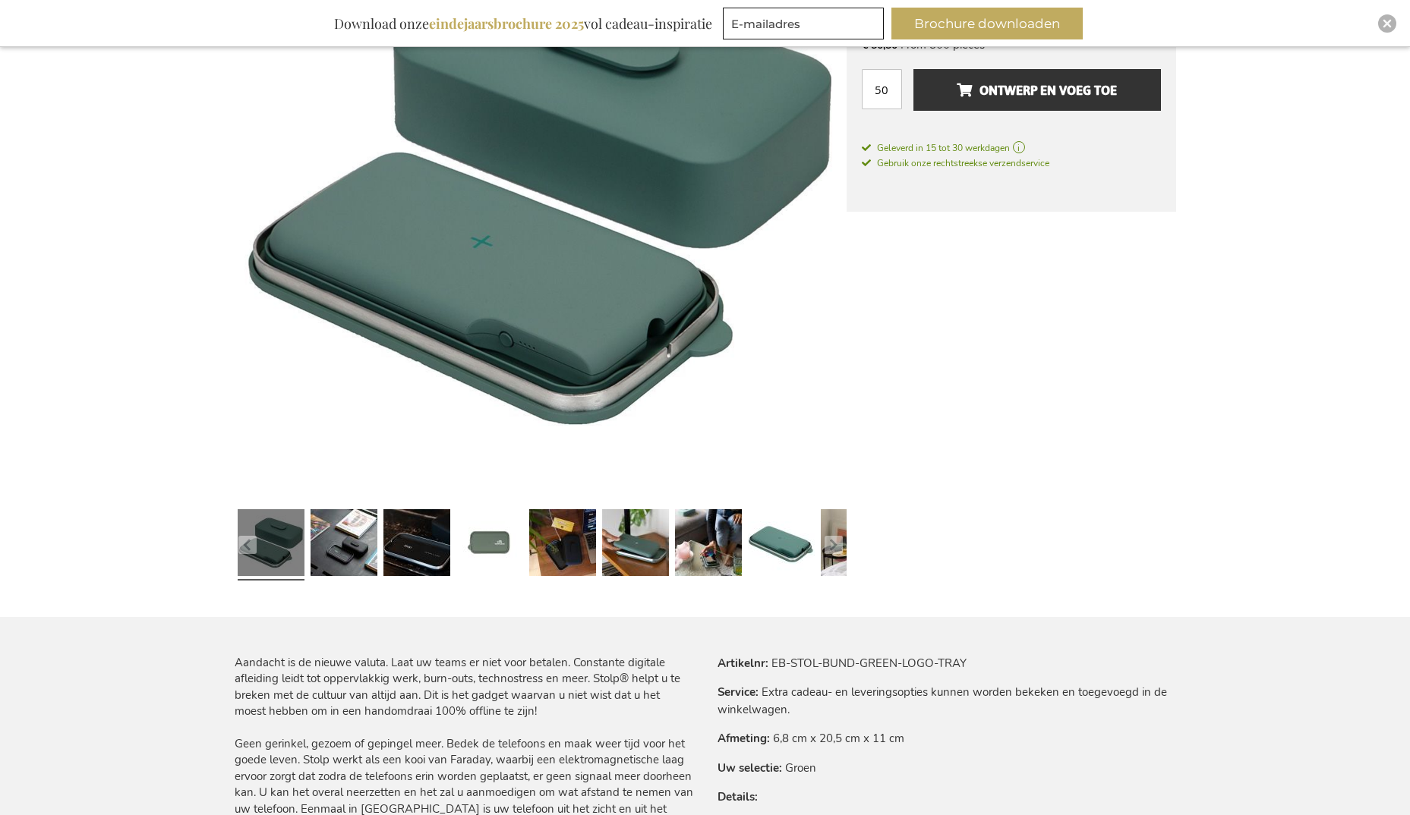
scroll to position [152, 0]
